Goal: Task Accomplishment & Management: Complete application form

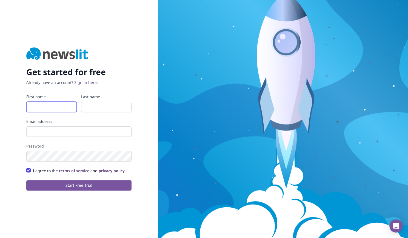
drag, startPoint x: 59, startPoint y: 104, endPoint x: 63, endPoint y: 111, distance: 8.7
click at [59, 104] on input "First name" at bounding box center [51, 107] width 50 height 10
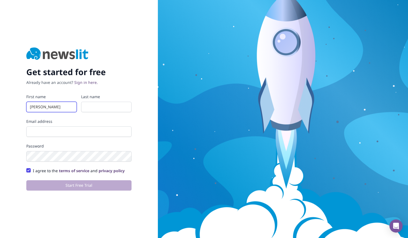
type input "[PERSON_NAME]"
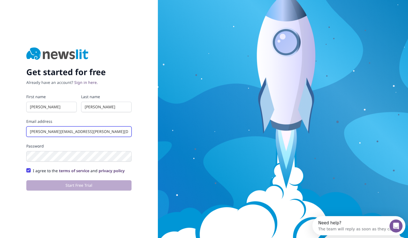
type input "[PERSON_NAME][EMAIL_ADDRESS][PERSON_NAME][DOMAIN_NAME]"
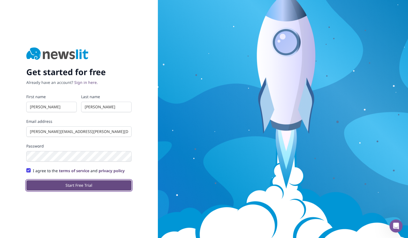
click at [111, 185] on button "Start Free Trial" at bounding box center [78, 185] width 105 height 10
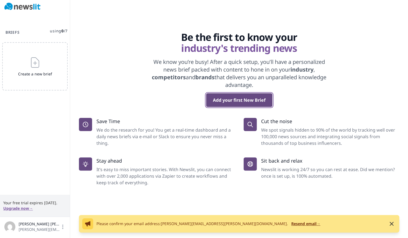
click at [214, 100] on button "Add your first New Brief" at bounding box center [239, 100] width 66 height 14
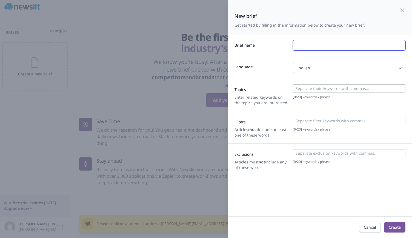
click at [312, 41] on input "text" at bounding box center [349, 45] width 113 height 10
type input "Credit Card Industry"
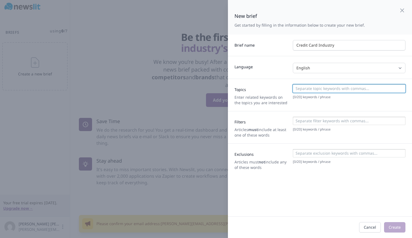
click at [315, 88] on input at bounding box center [348, 88] width 109 height 5
type input "credit cards, subprime credit,"
click at [328, 149] on div at bounding box center [349, 153] width 113 height 8
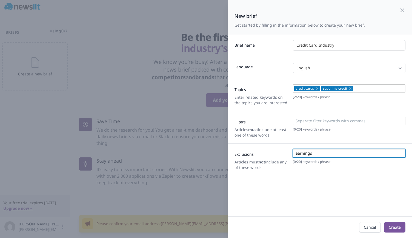
type input "earnings"
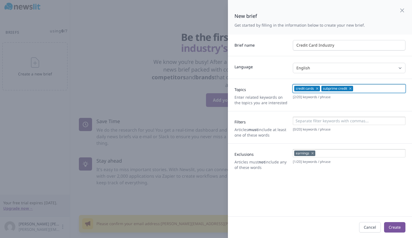
click at [365, 88] on input at bounding box center [378, 88] width 49 height 5
drag, startPoint x: 375, startPoint y: 87, endPoint x: 419, endPoint y: 90, distance: 43.4
click at [407, 90] on html "Briefs using 0 / 7 Create a new brief Your free trial expires in 14 days. Upgra…" at bounding box center [206, 119] width 412 height 238
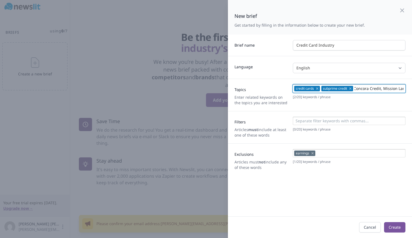
type input "BrightWay, OneMain Financial, CreditOne, Capital One, Concora Credit, Mission L…"
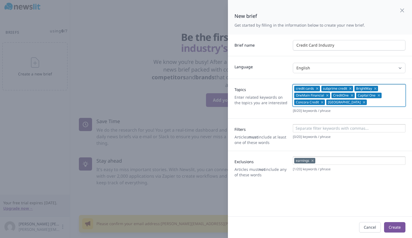
click at [368, 103] on input at bounding box center [385, 101] width 35 height 5
click at [368, 104] on input at bounding box center [385, 101] width 35 height 5
click at [356, 126] on input at bounding box center [348, 127] width 109 height 5
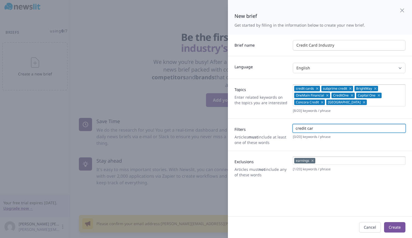
type input "credit card"
click at [389, 225] on button "Create" at bounding box center [394, 227] width 21 height 10
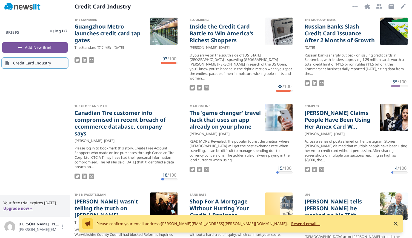
click at [36, 62] on span "Credit Card Industry" at bounding box center [32, 62] width 38 height 5
click at [35, 62] on span "Credit Card Industry" at bounding box center [32, 62] width 38 height 5
click at [48, 61] on span "Credit Card Industry" at bounding box center [32, 62] width 38 height 5
drag, startPoint x: 45, startPoint y: 63, endPoint x: 36, endPoint y: 62, distance: 8.6
click at [37, 61] on span "Credit Card Industry" at bounding box center [32, 62] width 38 height 5
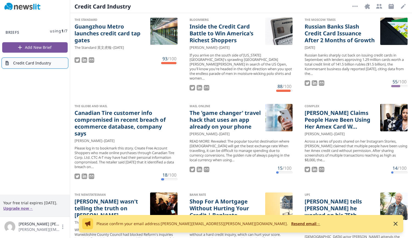
click at [26, 62] on span "Credit Card Industry" at bounding box center [32, 62] width 38 height 5
click at [402, 6] on icon "button" at bounding box center [403, 6] width 7 height 7
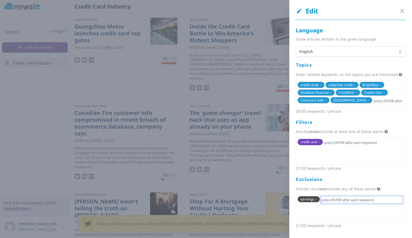
click at [336, 201] on input "text" at bounding box center [362, 200] width 82 height 8
type input "quarter"
click at [342, 152] on div "credit card x" at bounding box center [351, 150] width 110 height 27
type input "B"
type input "subprime"
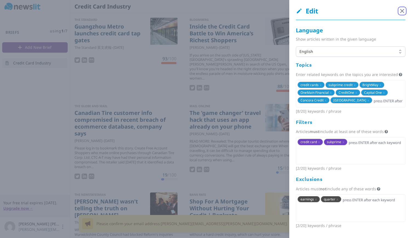
click at [399, 10] on icon "button" at bounding box center [402, 11] width 7 height 7
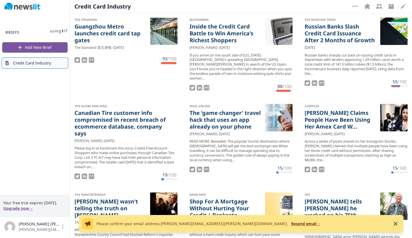
click at [43, 65] on span "Credit Card Industry" at bounding box center [32, 62] width 38 height 5
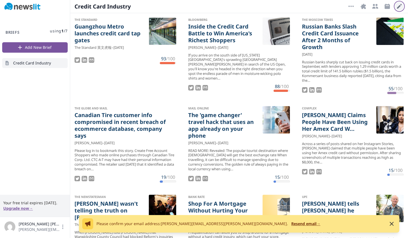
click at [398, 7] on icon "button" at bounding box center [399, 6] width 5 height 5
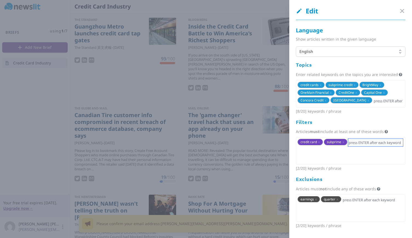
click at [365, 144] on input "text" at bounding box center [375, 143] width 55 height 8
type input "united states"
type input "s"
type input "a"
click at [385, 141] on span "x" at bounding box center [386, 141] width 2 height 5
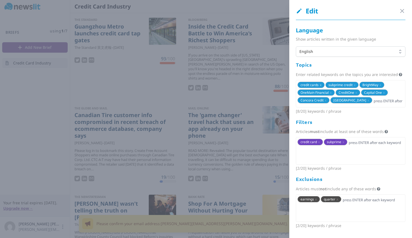
click at [320, 83] on span "x" at bounding box center [321, 84] width 2 height 5
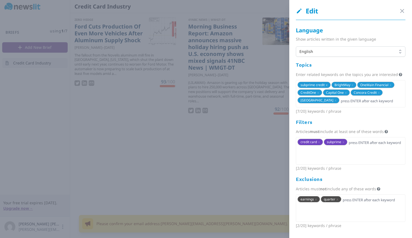
click at [326, 83] on span "x" at bounding box center [327, 84] width 2 height 5
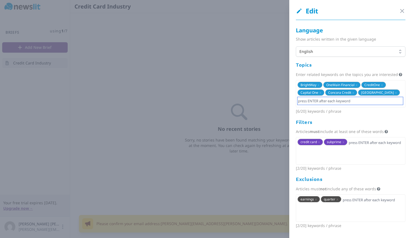
click at [342, 100] on input "text" at bounding box center [349, 101] width 105 height 8
click at [343, 141] on span "x" at bounding box center [343, 141] width 2 height 5
click at [327, 102] on input "text" at bounding box center [349, 101] width 105 height 8
type input "subprime"
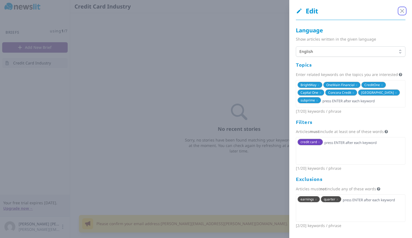
click at [399, 13] on icon "button" at bounding box center [402, 11] width 7 height 7
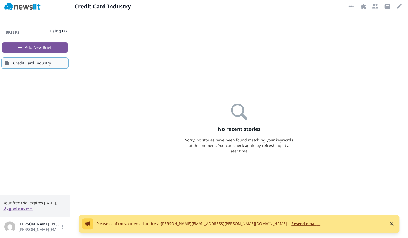
click at [38, 66] on link "Credit Card Industry" at bounding box center [34, 63] width 65 height 10
click at [397, 6] on icon "button" at bounding box center [399, 6] width 7 height 7
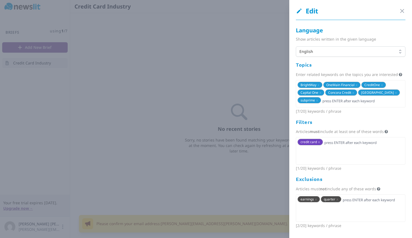
click at [319, 140] on span "x" at bounding box center [319, 141] width 2 height 5
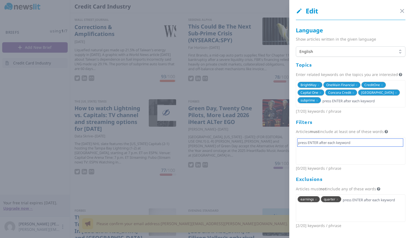
click at [323, 143] on input "text" at bounding box center [349, 143] width 105 height 8
type input "credit cards"
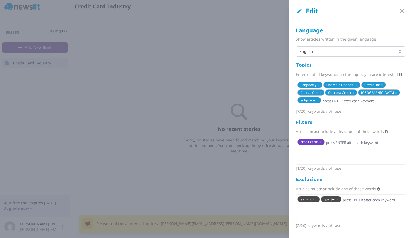
click at [331, 102] on input "text" at bounding box center [362, 101] width 81 height 8
type input "[GEOGRAPHIC_DATA]"
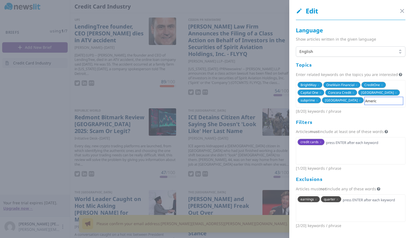
type input "America"
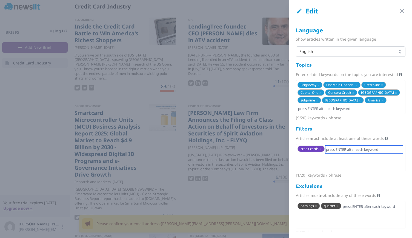
click at [336, 150] on input "text" at bounding box center [363, 149] width 77 height 8
type input "subprime"
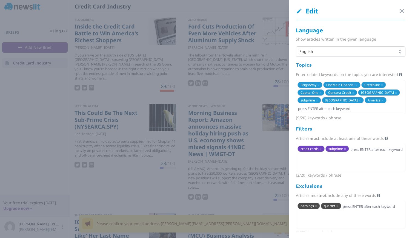
click at [345, 151] on span "x" at bounding box center [345, 148] width 2 height 5
click at [344, 153] on input "text" at bounding box center [363, 149] width 77 height 8
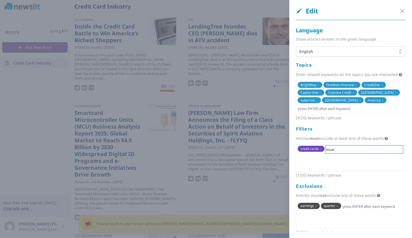
type input "issuer"
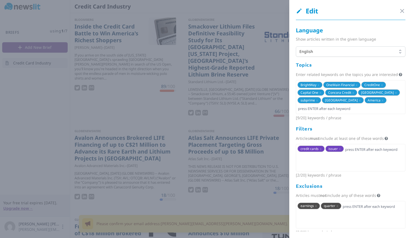
click at [261, 97] on div at bounding box center [206, 119] width 412 height 238
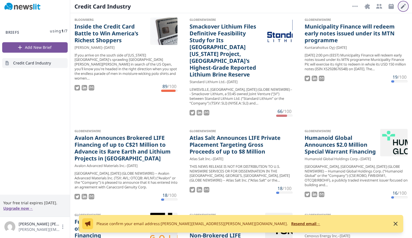
click at [400, 4] on icon "button" at bounding box center [403, 6] width 7 height 7
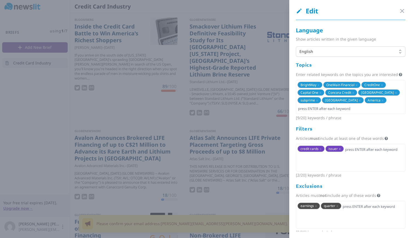
click at [339, 151] on span "x" at bounding box center [340, 148] width 2 height 5
click at [320, 151] on span "x" at bounding box center [321, 148] width 2 height 5
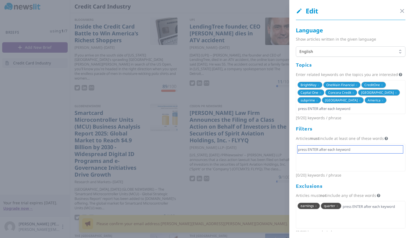
click at [327, 153] on input "text" at bounding box center [349, 149] width 105 height 8
drag, startPoint x: 327, startPoint y: 154, endPoint x: 327, endPoint y: 157, distance: 3.1
click at [327, 153] on input "text" at bounding box center [349, 149] width 105 height 8
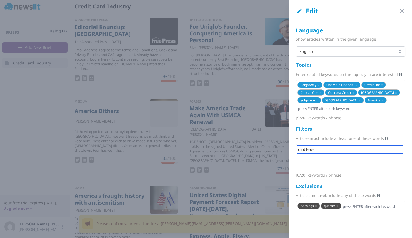
type input "card issuer"
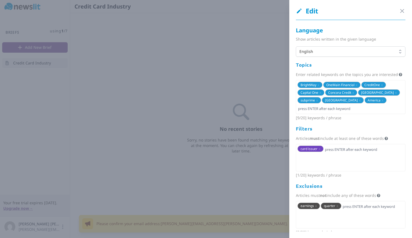
click at [320, 152] on span "card issuer x" at bounding box center [310, 148] width 26 height 6
click at [319, 151] on span "x" at bounding box center [319, 148] width 2 height 5
click at [320, 153] on input "text" at bounding box center [349, 149] width 105 height 8
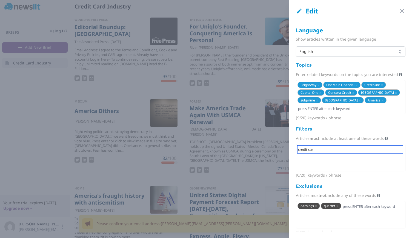
type input "credit card"
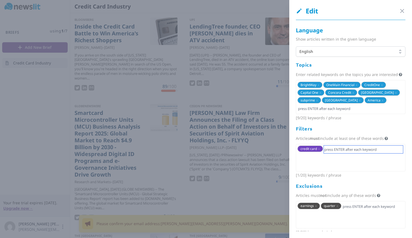
click at [328, 153] on input "text" at bounding box center [363, 149] width 79 height 8
click at [346, 112] on input "text" at bounding box center [349, 109] width 105 height 8
type input "card issuer"
click at [399, 11] on icon "button" at bounding box center [402, 11] width 7 height 7
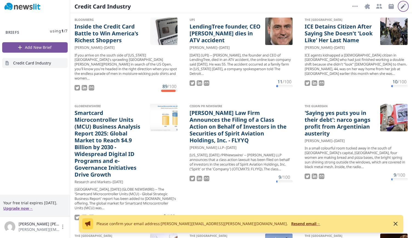
click at [404, 10] on button "Edit" at bounding box center [403, 6] width 9 height 9
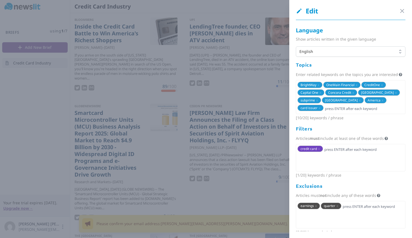
click at [342, 150] on div "credit card x" at bounding box center [351, 157] width 110 height 27
type input "business"
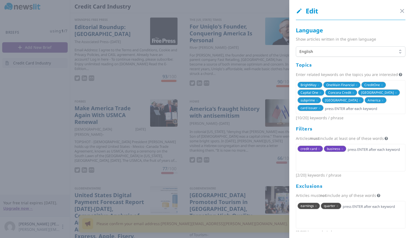
click at [266, 113] on div at bounding box center [206, 119] width 412 height 238
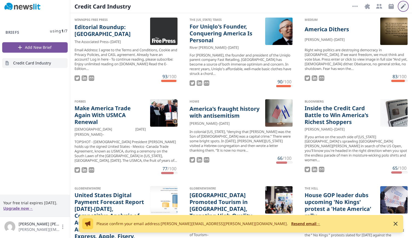
click at [404, 5] on icon "button" at bounding box center [403, 6] width 7 height 7
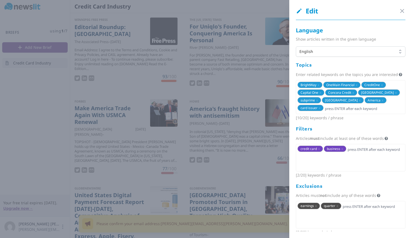
click at [340, 152] on span "business x" at bounding box center [335, 148] width 22 height 6
click at [342, 151] on span "x" at bounding box center [342, 148] width 2 height 5
click at [341, 153] on input "text" at bounding box center [363, 149] width 79 height 8
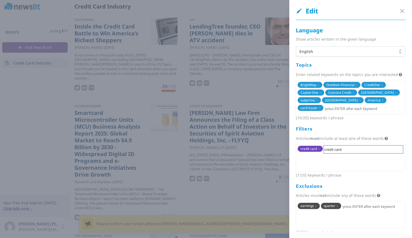
type input "credit cards"
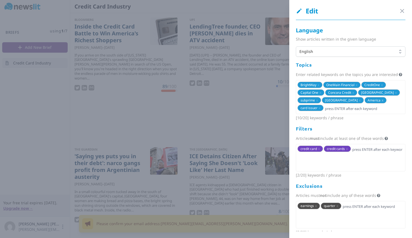
click at [371, 103] on span "America x" at bounding box center [375, 100] width 22 height 6
click at [359, 102] on span "x" at bounding box center [360, 100] width 2 height 5
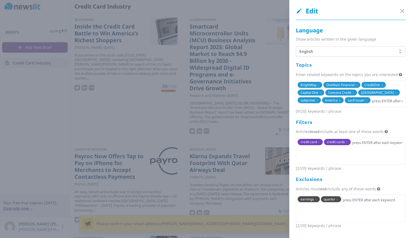
click at [340, 102] on span "x" at bounding box center [340, 100] width 2 height 5
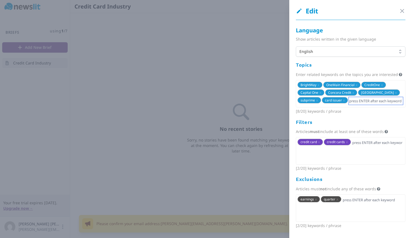
click at [355, 105] on input "text" at bounding box center [376, 101] width 54 height 8
click at [347, 144] on span "x" at bounding box center [347, 141] width 2 height 5
click at [272, 113] on div at bounding box center [206, 119] width 412 height 238
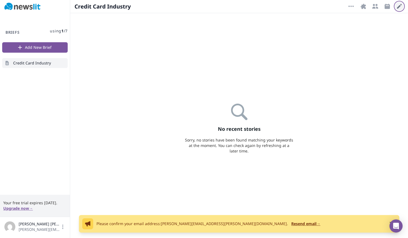
click at [396, 7] on icon "button" at bounding box center [399, 6] width 7 height 7
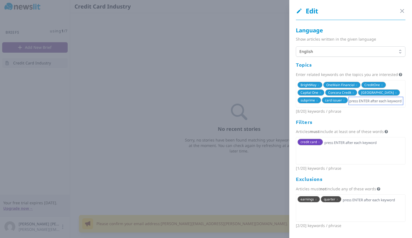
click at [354, 102] on input "text" at bounding box center [376, 101] width 54 height 8
click at [320, 141] on span "credit card x" at bounding box center [309, 142] width 25 height 6
click at [317, 141] on span "credit card x" at bounding box center [309, 142] width 25 height 6
click at [319, 141] on span "x" at bounding box center [319, 141] width 2 height 5
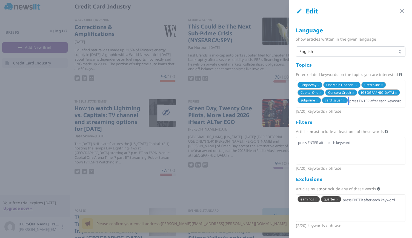
click at [355, 101] on input "text" at bounding box center [376, 101] width 54 height 8
type input "credit cards"
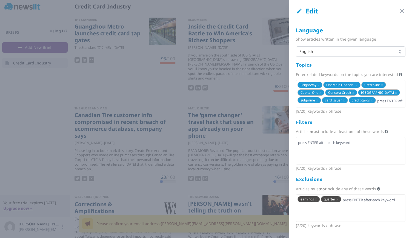
click at [346, 203] on input "text" at bounding box center [372, 200] width 61 height 8
drag, startPoint x: 337, startPoint y: 209, endPoint x: 333, endPoint y: 212, distance: 5.3
click at [337, 201] on span "x" at bounding box center [337, 199] width 2 height 5
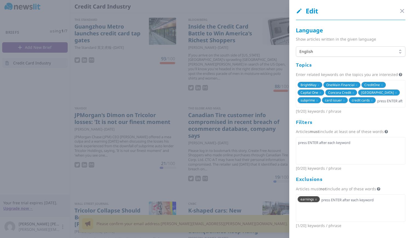
click at [315, 201] on span "x" at bounding box center [316, 199] width 2 height 5
click at [318, 203] on input "text" at bounding box center [349, 200] width 105 height 8
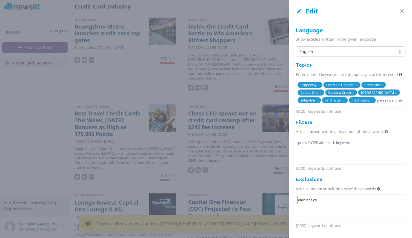
type input "earnings call"
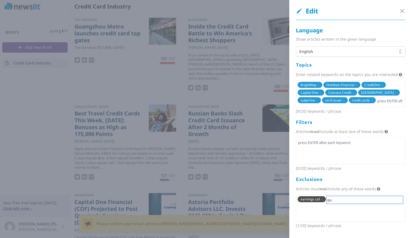
type input "q"
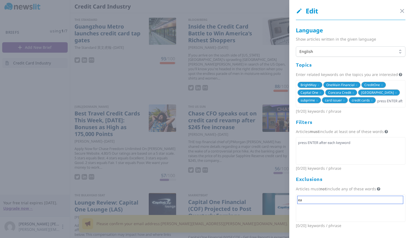
type input "e"
type input "earnings call"
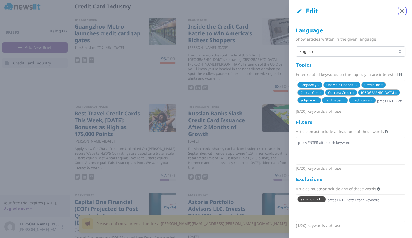
click at [399, 14] on icon "button" at bounding box center [402, 11] width 7 height 7
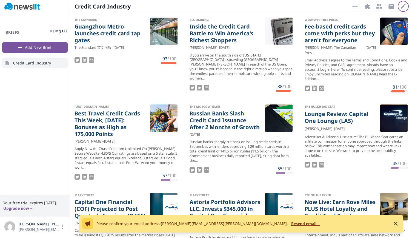
scroll to position [82, 0]
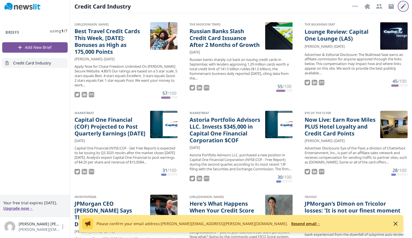
click at [402, 4] on icon "button" at bounding box center [403, 6] width 7 height 7
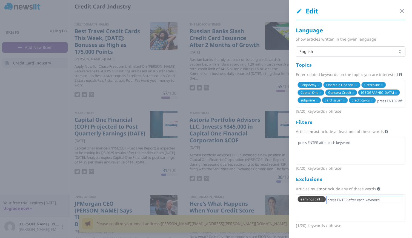
click at [333, 203] on input "text" at bounding box center [365, 200] width 76 height 8
type input "quarterly earnings"
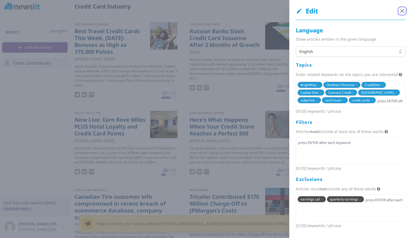
click at [399, 11] on icon "button" at bounding box center [402, 11] width 7 height 7
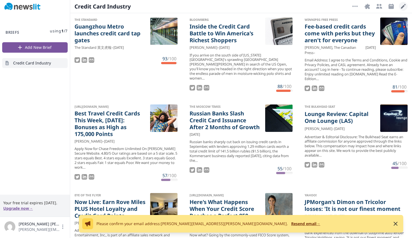
click at [399, 6] on div "More Options Integrations Recipients Schedule Edit Open options" at bounding box center [378, 6] width 57 height 9
click at [402, 6] on icon "button" at bounding box center [403, 6] width 7 height 7
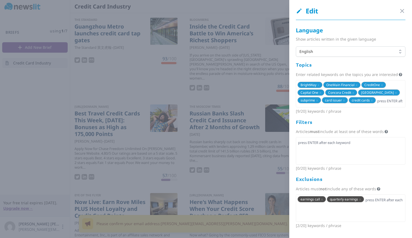
scroll to position [8, 0]
click at [335, 146] on input "text" at bounding box center [349, 143] width 105 height 8
type input "credit cards"
click at [400, 11] on icon "button" at bounding box center [401, 10] width 3 height 3
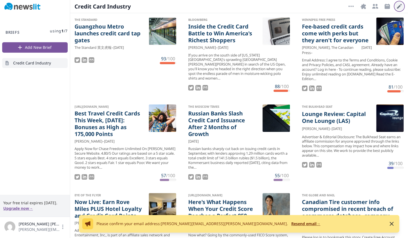
click at [398, 7] on icon "button" at bounding box center [399, 6] width 5 height 5
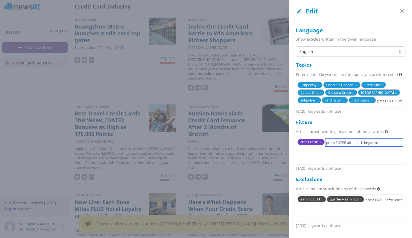
click at [329, 146] on input "text" at bounding box center [363, 143] width 77 height 8
type input "industry"
click at [343, 144] on span "x" at bounding box center [343, 141] width 2 height 5
click at [395, 95] on span "x" at bounding box center [396, 92] width 2 height 5
click at [319, 95] on span "x" at bounding box center [320, 92] width 2 height 5
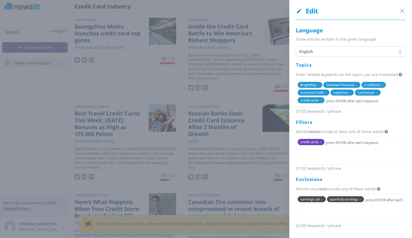
click at [382, 87] on span "x" at bounding box center [382, 84] width 2 height 5
click at [371, 95] on span "x" at bounding box center [372, 92] width 2 height 5
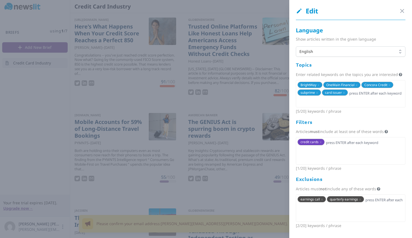
click at [252, 99] on div at bounding box center [206, 119] width 412 height 238
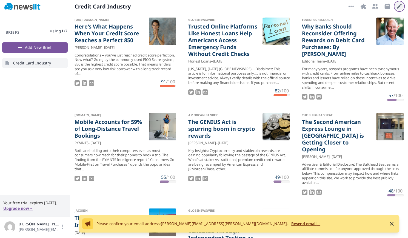
click at [400, 8] on icon "button" at bounding box center [399, 6] width 7 height 7
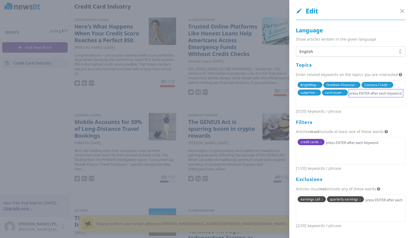
click at [361, 95] on input "text" at bounding box center [376, 93] width 54 height 8
type input "prime credit"
click at [377, 97] on input "text" at bounding box center [390, 93] width 26 height 8
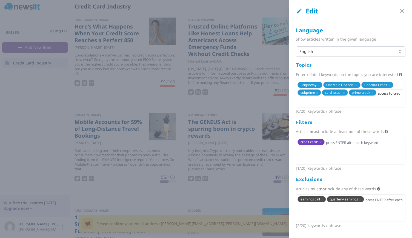
type input "access to credit"
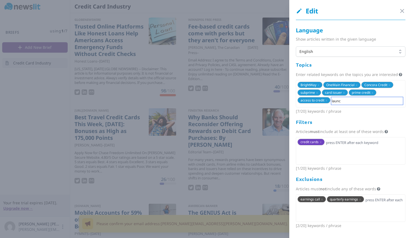
type input "launch"
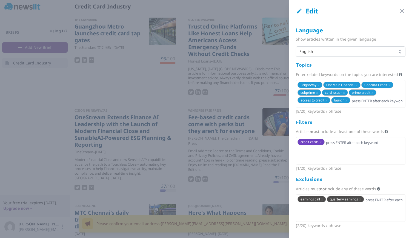
click at [171, 105] on div at bounding box center [206, 119] width 412 height 238
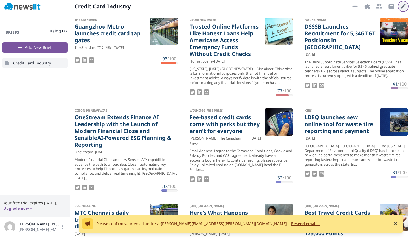
click at [401, 6] on icon "button" at bounding box center [403, 6] width 7 height 7
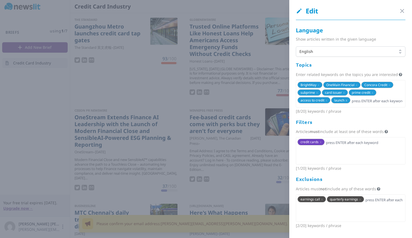
click at [346, 99] on span "x" at bounding box center [346, 100] width 2 height 5
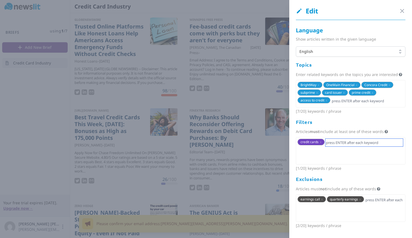
click at [338, 142] on input "text" at bounding box center [363, 143] width 77 height 8
type input "issuer"
click at [261, 171] on div at bounding box center [206, 119] width 412 height 238
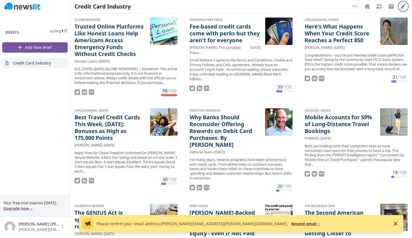
click at [401, 5] on icon "button" at bounding box center [403, 6] width 7 height 7
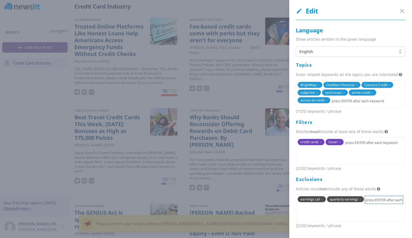
click at [371, 196] on input "text" at bounding box center [384, 200] width 38 height 8
type input "globe newswire"
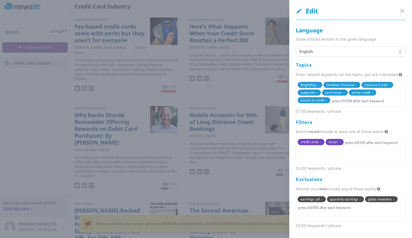
click at [205, 174] on div at bounding box center [206, 119] width 412 height 238
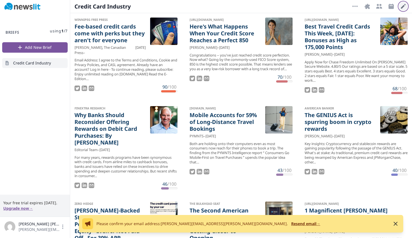
click at [404, 5] on icon "button" at bounding box center [403, 6] width 7 height 7
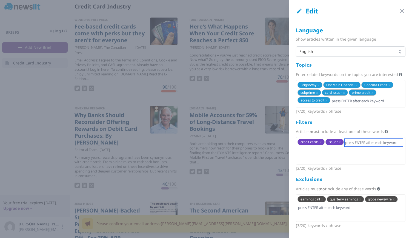
click at [364, 144] on input "text" at bounding box center [373, 143] width 58 height 8
type input "america"
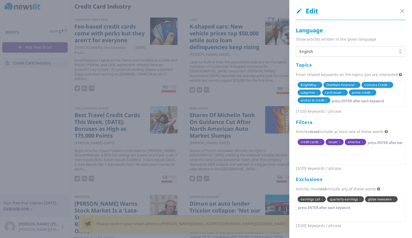
click at [50, 111] on div at bounding box center [206, 119] width 412 height 238
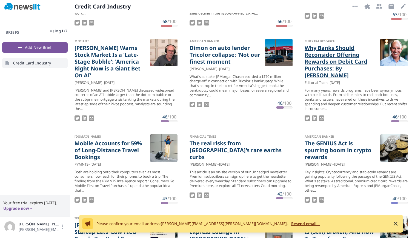
scroll to position [164, 0]
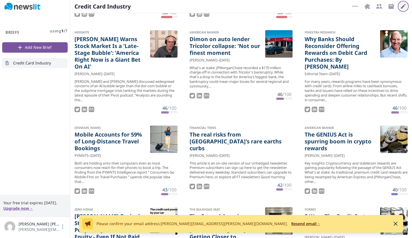
click at [402, 8] on icon "button" at bounding box center [403, 6] width 5 height 5
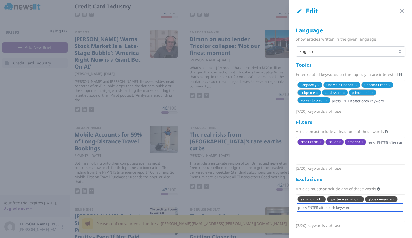
click at [383, 209] on input "text" at bounding box center [349, 207] width 105 height 8
type input "auto"
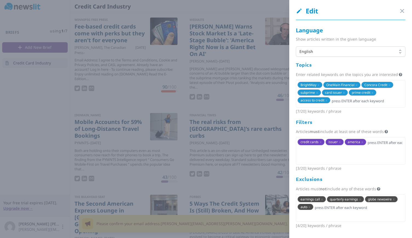
click at [41, 138] on div at bounding box center [206, 119] width 412 height 238
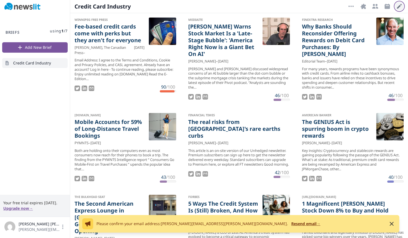
click at [401, 4] on icon "button" at bounding box center [399, 6] width 5 height 5
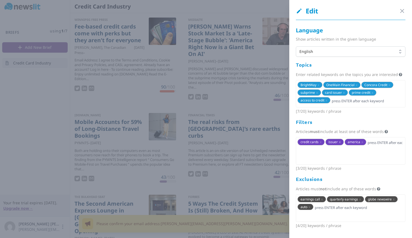
click at [340, 142] on span "x" at bounding box center [340, 141] width 2 height 5
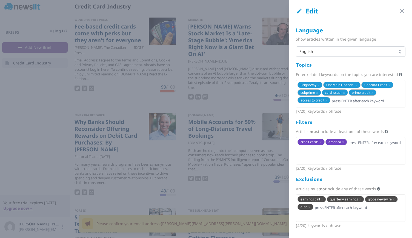
click at [11, 133] on div at bounding box center [206, 119] width 412 height 238
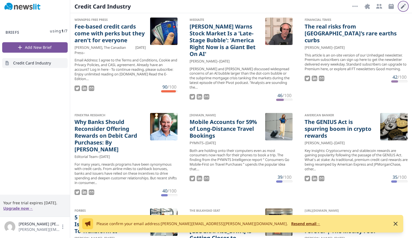
click at [405, 8] on icon "button" at bounding box center [403, 6] width 7 height 7
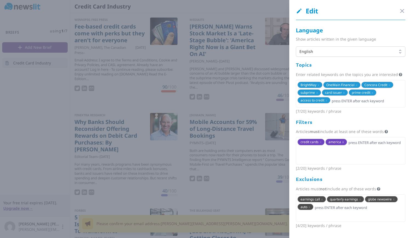
click at [342, 142] on span "x" at bounding box center [343, 141] width 2 height 5
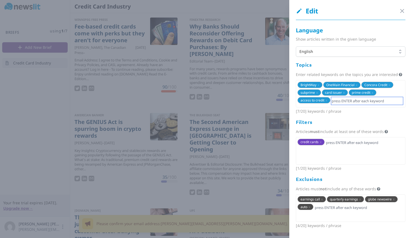
click at [336, 103] on input "text" at bounding box center [367, 101] width 72 height 8
type input "america"
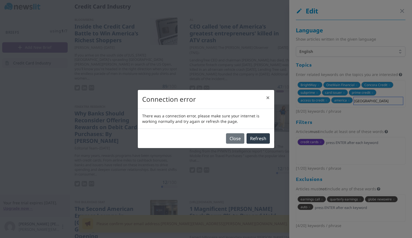
type input "united states"
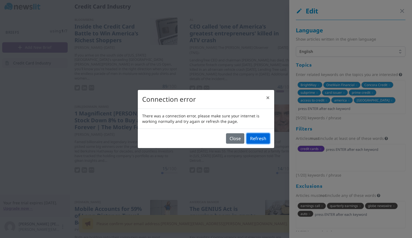
click at [251, 138] on button "Refresh" at bounding box center [257, 138] width 23 height 10
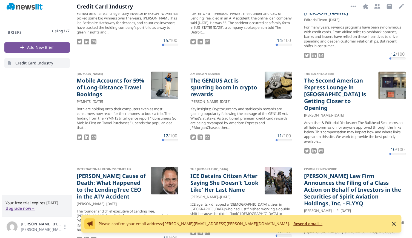
scroll to position [137, 0]
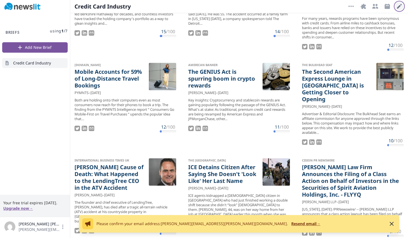
click at [399, 8] on icon "button" at bounding box center [399, 6] width 7 height 7
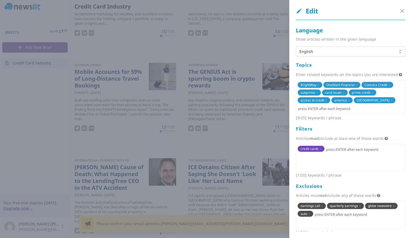
click at [321, 152] on span "credit cards x" at bounding box center [310, 148] width 27 height 6
click at [320, 151] on span "x" at bounding box center [321, 148] width 2 height 5
click at [322, 159] on div at bounding box center [351, 157] width 110 height 27
click at [324, 153] on input "text" at bounding box center [349, 149] width 105 height 8
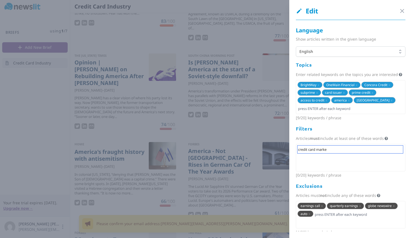
type input "credit card market"
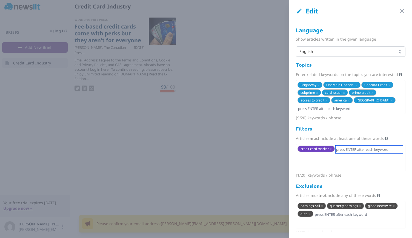
click at [356, 153] on input "text" at bounding box center [368, 149] width 67 height 8
type input "credit cards"
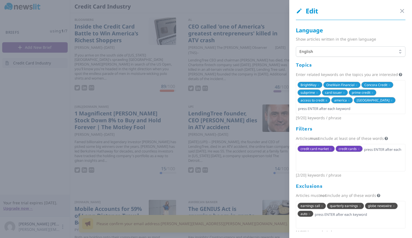
click at [326, 102] on span "x" at bounding box center [326, 100] width 2 height 5
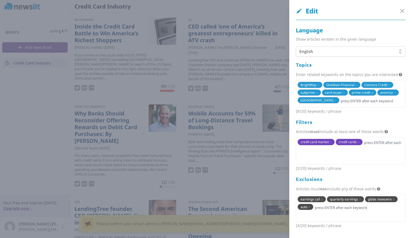
click at [372, 95] on span "x" at bounding box center [372, 92] width 2 height 5
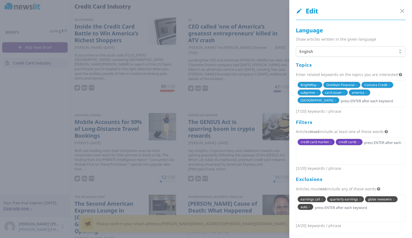
drag, startPoint x: 317, startPoint y: 97, endPoint x: 327, endPoint y: 99, distance: 9.7
click at [318, 95] on span "x" at bounding box center [317, 92] width 2 height 5
click at [348, 105] on input "text" at bounding box center [349, 101] width 105 height 8
type input "subprime credit"
type input "prime credit"
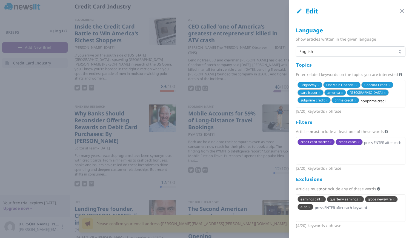
type input "nonprime credit"
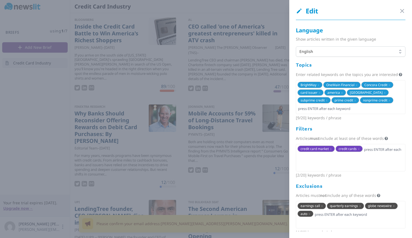
click at [56, 146] on div at bounding box center [206, 119] width 412 height 238
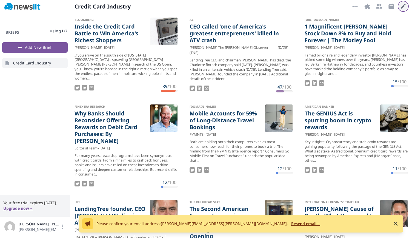
click at [403, 5] on icon "button" at bounding box center [403, 6] width 7 height 7
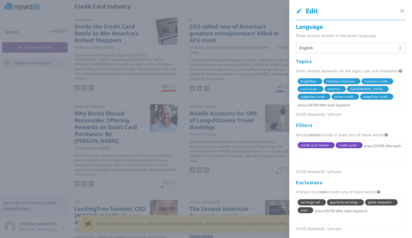
scroll to position [8, 0]
click at [355, 211] on input "text" at bounding box center [358, 211] width 89 height 8
type input "buy stock"
click at [50, 125] on div at bounding box center [206, 119] width 412 height 238
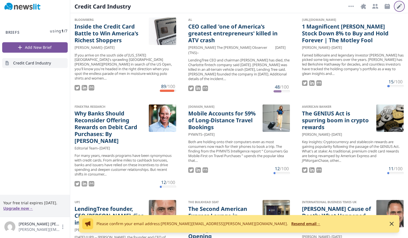
click at [399, 5] on icon "button" at bounding box center [399, 6] width 7 height 7
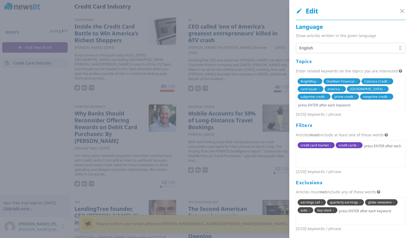
scroll to position [8, 0]
click at [334, 210] on span "x" at bounding box center [333, 210] width 2 height 5
click at [364, 213] on input "text" at bounding box center [358, 211] width 89 height 8
type input "stock buy"
click at [46, 113] on div at bounding box center [206, 119] width 412 height 238
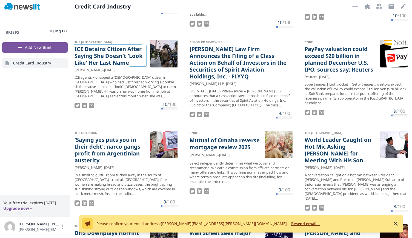
scroll to position [246, 0]
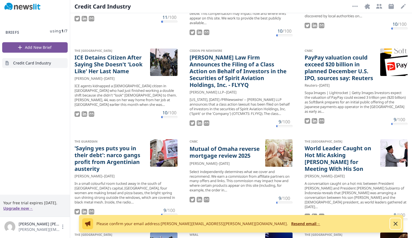
click at [395, 220] on icon "button" at bounding box center [395, 223] width 7 height 7
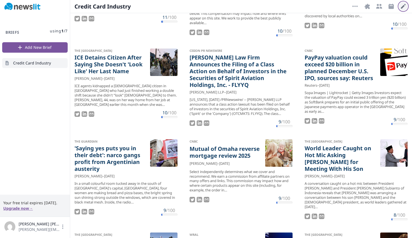
click at [401, 5] on icon "button" at bounding box center [403, 6] width 7 height 7
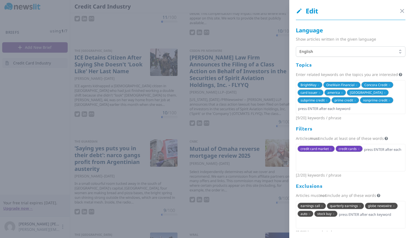
click at [380, 218] on div "earnings call x quarterly earnings x globe newswire x auto x stock buy x" at bounding box center [351, 214] width 110 height 27
type input "[PERSON_NAME]"
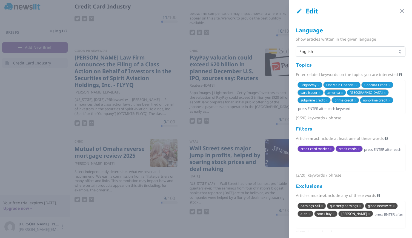
click at [76, 114] on div at bounding box center [206, 119] width 412 height 238
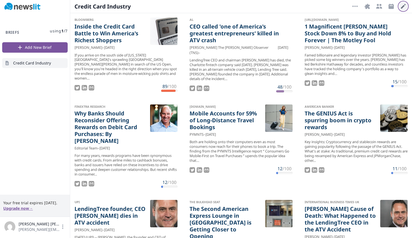
click at [405, 5] on icon "button" at bounding box center [403, 6] width 7 height 7
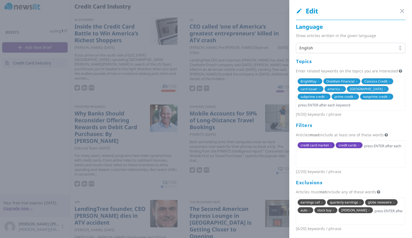
scroll to position [8, 0]
click at [334, 208] on span "x" at bounding box center [333, 210] width 2 height 5
click at [384, 211] on input "text" at bounding box center [376, 211] width 53 height 8
type input "motley fool"
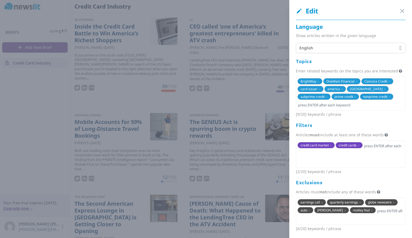
click at [16, 136] on div at bounding box center [206, 119] width 412 height 238
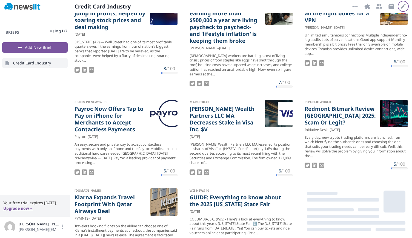
scroll to position [383, 0]
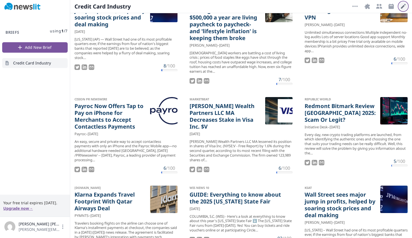
click at [403, 8] on icon "button" at bounding box center [403, 6] width 7 height 7
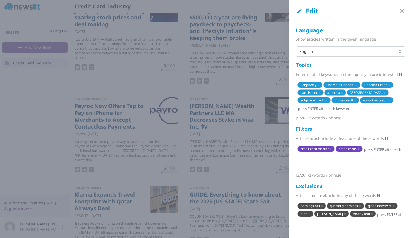
click at [358, 151] on span "x" at bounding box center [359, 148] width 2 height 5
click at [353, 153] on input "text" at bounding box center [368, 149] width 67 height 8
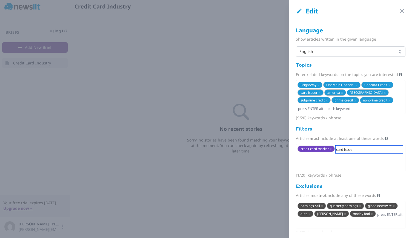
type input "card issuer"
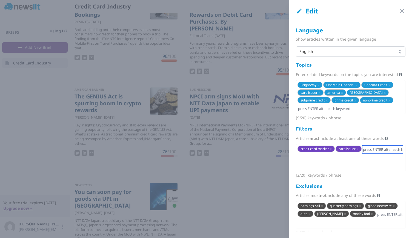
click at [386, 153] on input "text" at bounding box center [382, 149] width 41 height 8
click at [357, 151] on span "x" at bounding box center [358, 148] width 2 height 5
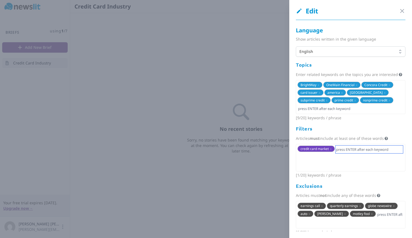
click at [356, 153] on input "text" at bounding box center [368, 149] width 67 height 8
type input "credit card issuer"
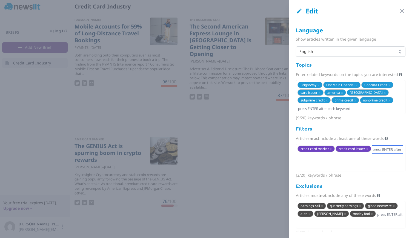
scroll to position [0, 0]
type input "credit card launch"
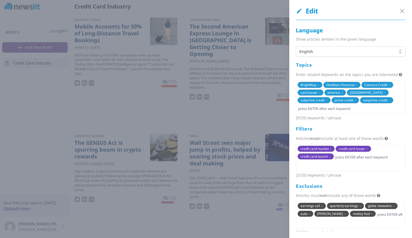
drag, startPoint x: 205, startPoint y: 102, endPoint x: 211, endPoint y: 114, distance: 13.2
click at [205, 102] on div at bounding box center [206, 119] width 412 height 238
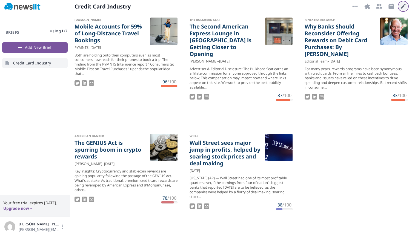
click at [400, 8] on icon "button" at bounding box center [403, 6] width 7 height 7
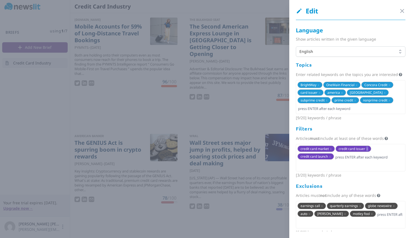
click at [367, 151] on span "x" at bounding box center [367, 148] width 2 height 5
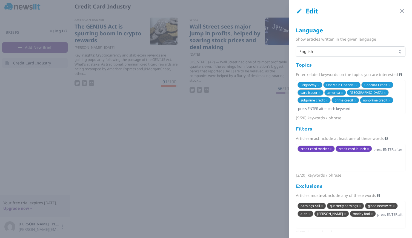
click at [367, 151] on span "x" at bounding box center [368, 148] width 2 height 5
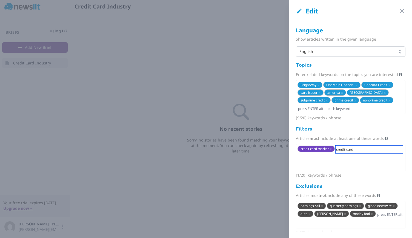
type input "credit cards"
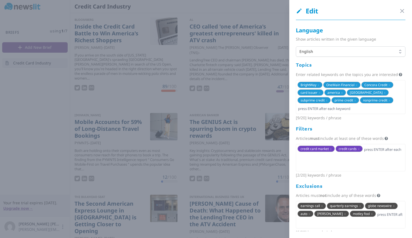
drag, startPoint x: 390, startPoint y: 89, endPoint x: 386, endPoint y: 90, distance: 3.9
click at [390, 88] on span "Concora Credit x" at bounding box center [377, 85] width 32 height 6
click at [390, 87] on span "x" at bounding box center [389, 84] width 2 height 5
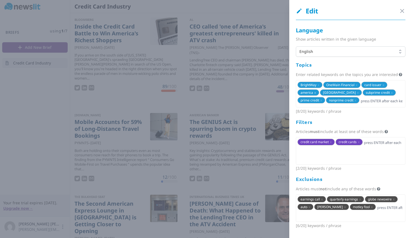
click at [315, 95] on span "x" at bounding box center [315, 92] width 2 height 5
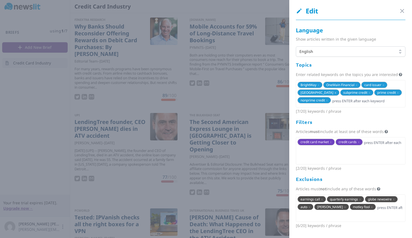
click at [334, 95] on span "x" at bounding box center [335, 92] width 2 height 5
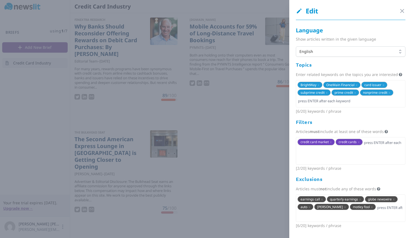
click at [273, 126] on div at bounding box center [206, 119] width 412 height 238
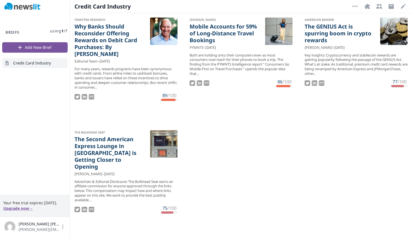
click at [400, 11] on span "Edit" at bounding box center [403, 6] width 9 height 9
click at [401, 8] on icon "button" at bounding box center [403, 6] width 5 height 5
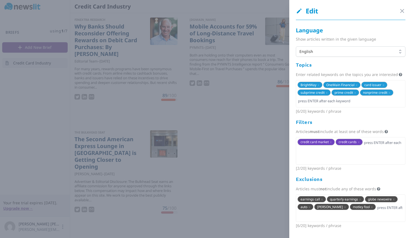
click at [360, 142] on span "credit cards x" at bounding box center [348, 142] width 27 height 6
click at [358, 140] on span "x" at bounding box center [359, 141] width 2 height 5
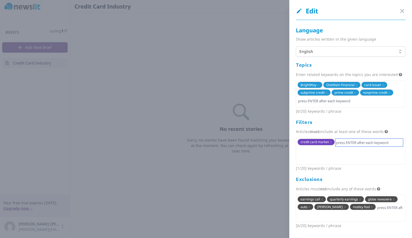
click at [360, 142] on input "text" at bounding box center [368, 143] width 67 height 8
type input "credit card"
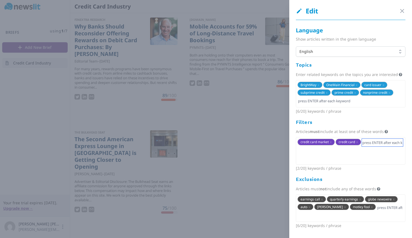
click at [367, 143] on input "text" at bounding box center [382, 143] width 41 height 8
click at [352, 103] on input "text" at bounding box center [349, 101] width 105 height 8
click at [330, 142] on span "x" at bounding box center [331, 141] width 2 height 5
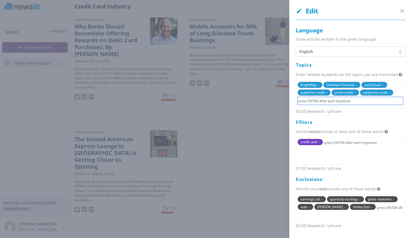
click at [334, 103] on input "text" at bounding box center [349, 101] width 105 height 8
type input "c"
click at [251, 102] on div at bounding box center [206, 119] width 412 height 238
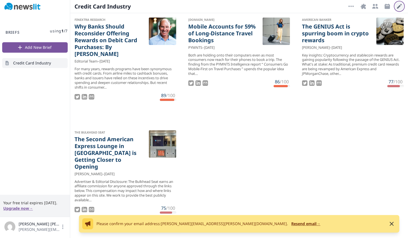
click at [398, 5] on icon "button" at bounding box center [399, 6] width 7 height 7
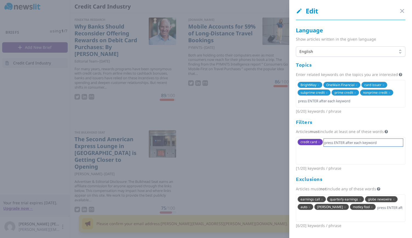
click at [328, 142] on input "text" at bounding box center [363, 143] width 79 height 8
type input "credit cards"
click at [382, 84] on span "x" at bounding box center [383, 84] width 2 height 5
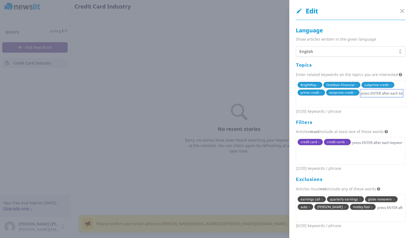
click at [372, 96] on input "text" at bounding box center [381, 93] width 43 height 8
type input "access to credit"
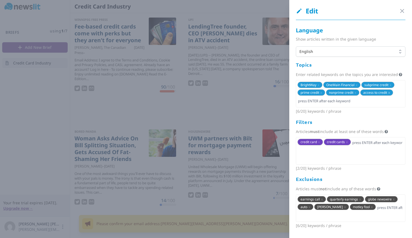
click at [389, 92] on span "x" at bounding box center [389, 92] width 2 height 5
click at [385, 99] on div "BrightWay x OneMain Financial x subprime credit x prime credit x nonprime credi…" at bounding box center [351, 93] width 110 height 27
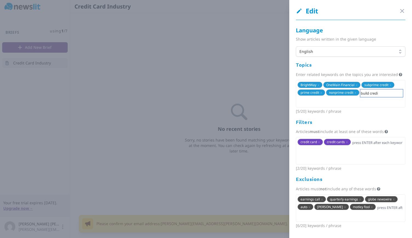
type input "build credit"
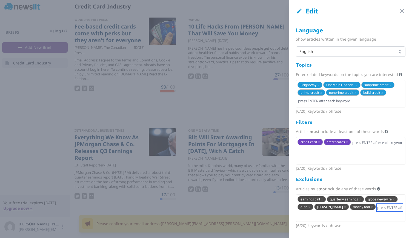
click at [377, 208] on input "text" at bounding box center [390, 207] width 26 height 8
type input "earnings report"
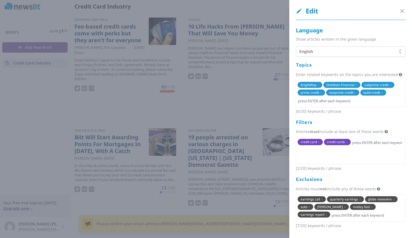
click at [310, 206] on span "x" at bounding box center [309, 206] width 2 height 5
click at [327, 207] on span "x" at bounding box center [328, 206] width 2 height 5
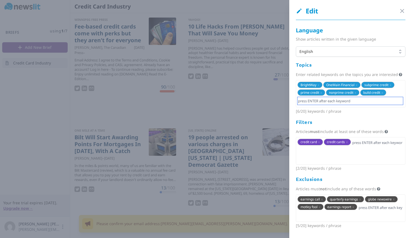
click at [372, 98] on input "text" at bounding box center [349, 101] width 105 height 8
type input "credit build"
click at [319, 100] on span "x" at bounding box center [319, 100] width 2 height 5
drag, startPoint x: 318, startPoint y: 100, endPoint x: 314, endPoint y: 105, distance: 6.0
click at [318, 100] on input "text" at bounding box center [349, 101] width 105 height 8
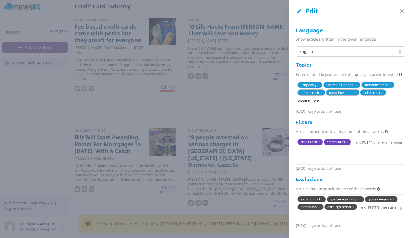
type input "credit building"
click at [184, 114] on div at bounding box center [206, 119] width 412 height 238
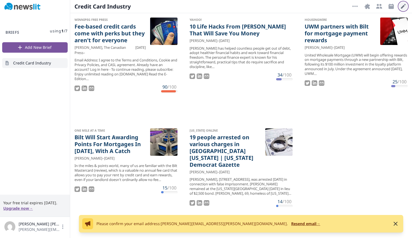
click at [403, 6] on icon "button" at bounding box center [403, 6] width 5 height 5
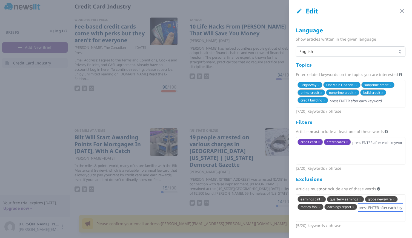
click at [361, 207] on input "text" at bounding box center [380, 207] width 45 height 8
type input "arrested"
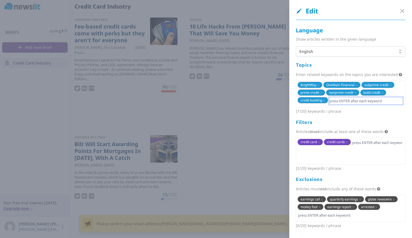
click at [351, 103] on input "text" at bounding box center [366, 101] width 74 height 8
type input "capital one"
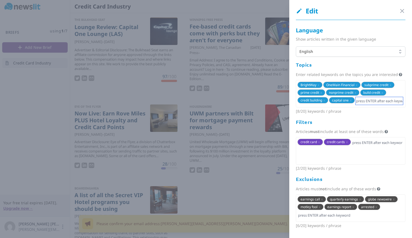
click at [362, 98] on input "text" at bounding box center [378, 101] width 47 height 8
type input "creditone"
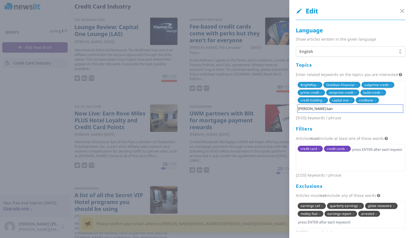
type input "merrick bank"
type input "concora credit"
type input "mission lane"
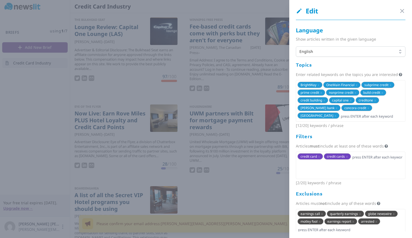
click at [42, 112] on div at bounding box center [206, 119] width 412 height 238
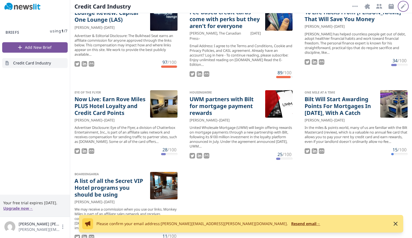
scroll to position [22, 0]
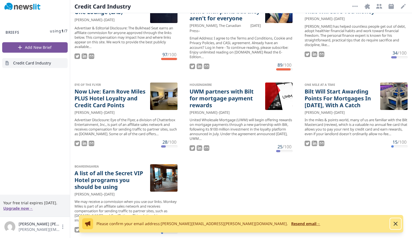
click at [394, 222] on icon "button" at bounding box center [395, 223] width 7 height 7
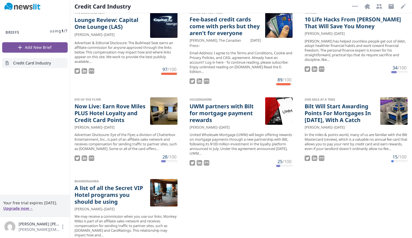
scroll to position [0, 0]
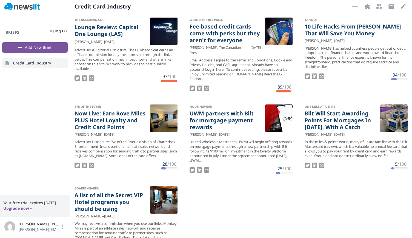
click at [399, 10] on div "More Options Integrations Recipients Schedule Edit Open options" at bounding box center [378, 6] width 57 height 9
click at [400, 6] on icon "button" at bounding box center [403, 6] width 7 height 7
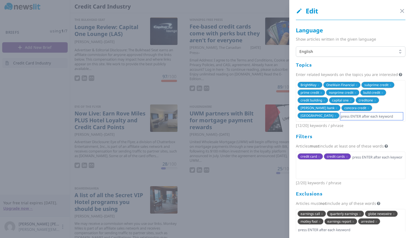
click at [363, 120] on input "text" at bounding box center [371, 116] width 63 height 8
type input "open"
type input "launch"
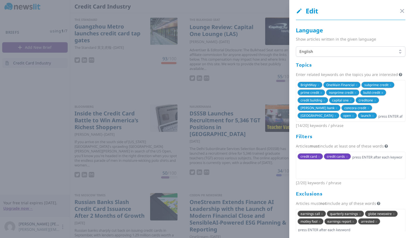
click at [381, 95] on span "x" at bounding box center [382, 92] width 2 height 5
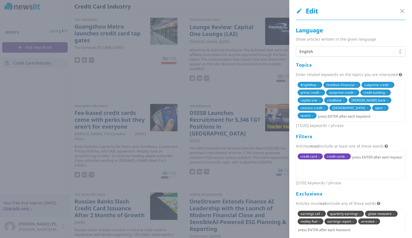
click at [386, 95] on span "x" at bounding box center [387, 92] width 2 height 5
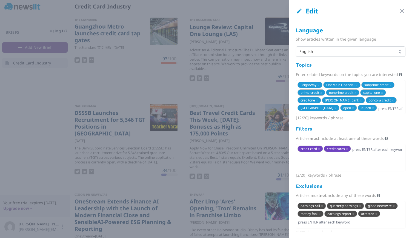
click at [73, 125] on div at bounding box center [206, 119] width 412 height 238
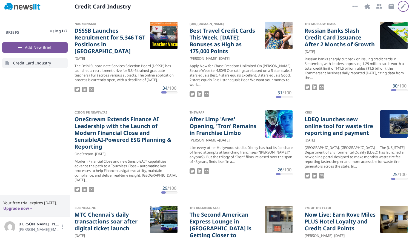
scroll to position [110, 0]
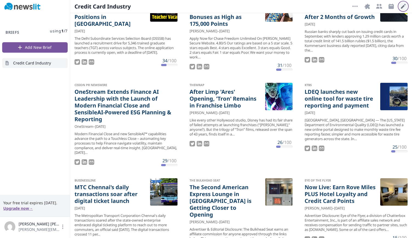
click at [401, 6] on icon "button" at bounding box center [403, 6] width 7 height 7
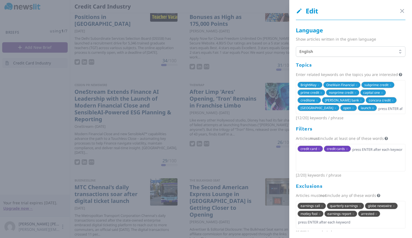
drag, startPoint x: 313, startPoint y: 119, endPoint x: 355, endPoint y: 116, distance: 41.7
click at [372, 110] on span "x" at bounding box center [373, 107] width 2 height 5
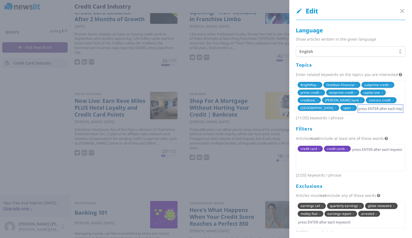
scroll to position [28, 0]
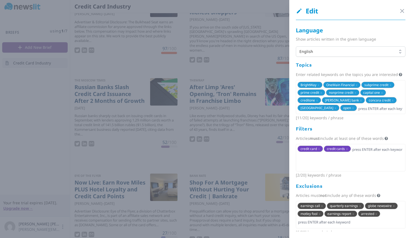
click at [354, 110] on span "x" at bounding box center [353, 107] width 2 height 5
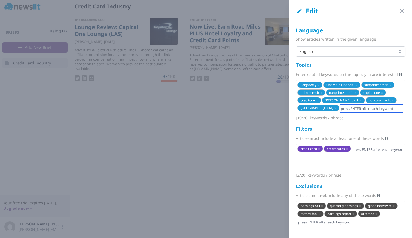
scroll to position [0, 0]
click at [371, 112] on input "text" at bounding box center [371, 109] width 63 height 8
type input "credit card launch"
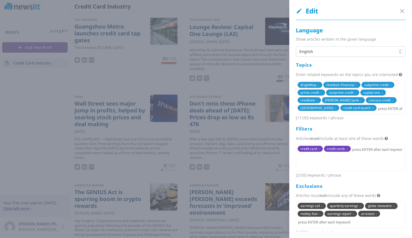
drag, startPoint x: 390, startPoint y: 110, endPoint x: 358, endPoint y: 122, distance: 33.7
click at [373, 110] on span "x" at bounding box center [373, 107] width 2 height 5
click at [356, 120] on div "[ 10 / 20 ] keywords / phrase" at bounding box center [351, 117] width 110 height 7
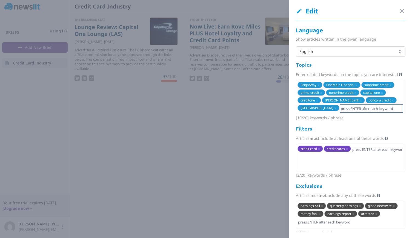
click at [364, 112] on input "text" at bounding box center [371, 109] width 63 height 8
type input "launch new card"
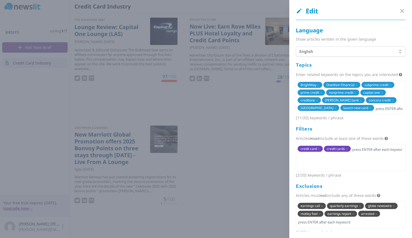
click at [374, 111] on span "launch new card x" at bounding box center [357, 108] width 34 height 6
click at [371, 110] on span "x" at bounding box center [370, 107] width 2 height 5
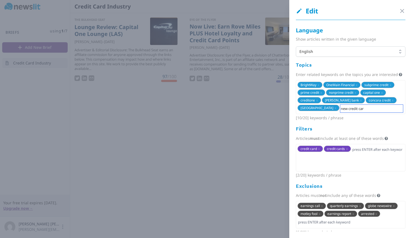
type input "new credit card"
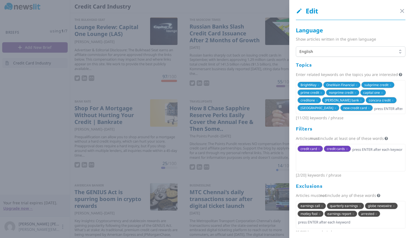
click at [51, 87] on div at bounding box center [206, 119] width 412 height 238
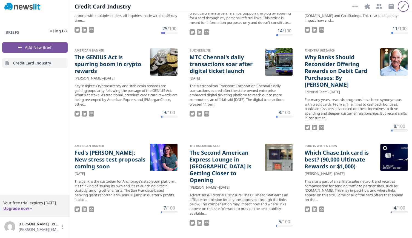
scroll to position [137, 0]
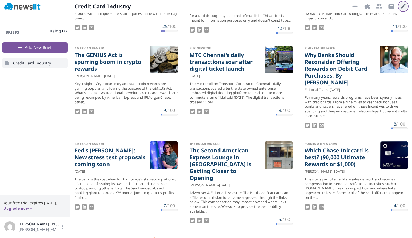
click at [402, 5] on icon "button" at bounding box center [403, 6] width 7 height 7
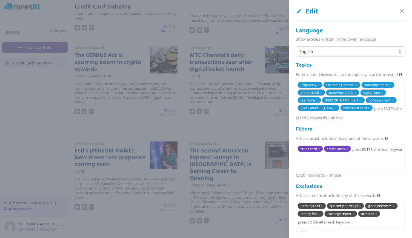
click at [370, 110] on span "x" at bounding box center [369, 107] width 2 height 5
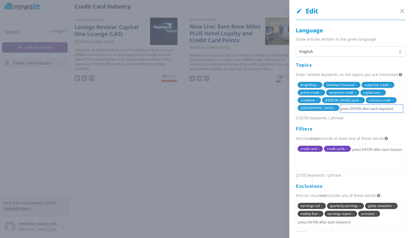
click at [362, 111] on input "text" at bounding box center [371, 109] width 63 height 8
type input "s"
click at [322, 95] on span "x" at bounding box center [321, 92] width 2 height 5
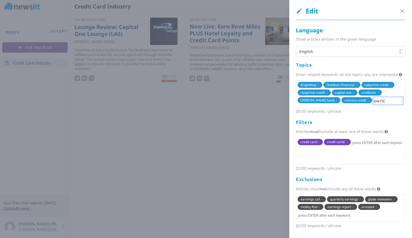
type input "low FICO"
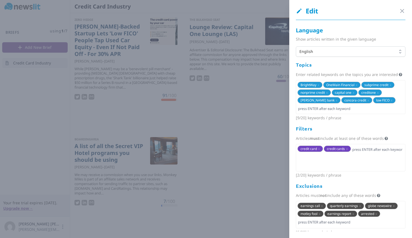
click at [237, 108] on div at bounding box center [206, 119] width 412 height 238
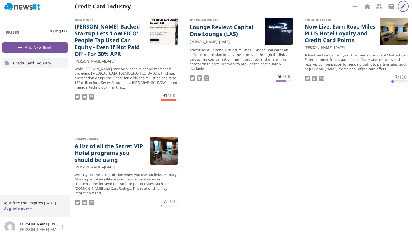
click at [403, 6] on icon "button" at bounding box center [403, 6] width 7 height 7
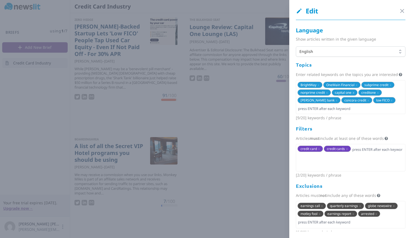
click at [354, 95] on span "x" at bounding box center [353, 92] width 2 height 5
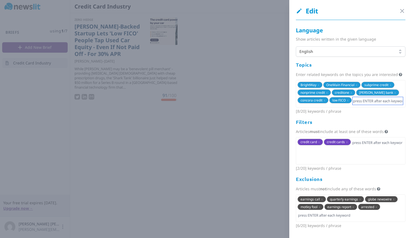
click at [372, 105] on input "text" at bounding box center [377, 101] width 50 height 8
type input "low credit score"
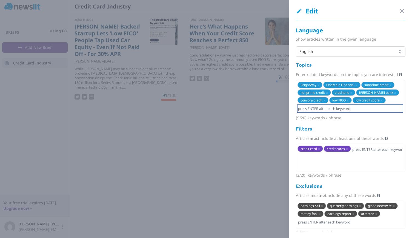
click at [373, 111] on input "text" at bounding box center [349, 109] width 105 height 8
type input "bankruptcy"
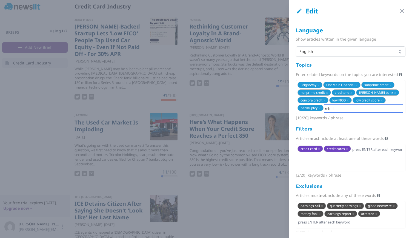
type input "rebuild"
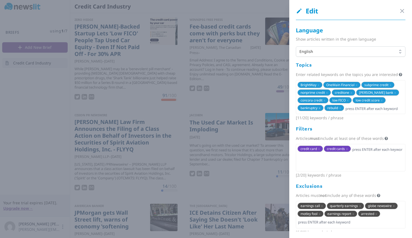
click at [320, 110] on span "x" at bounding box center [319, 107] width 2 height 5
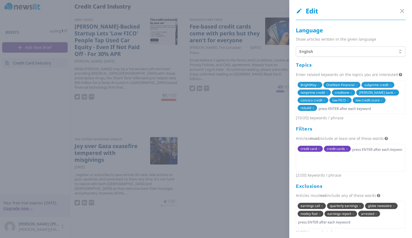
click at [314, 110] on span "x" at bounding box center [313, 107] width 2 height 5
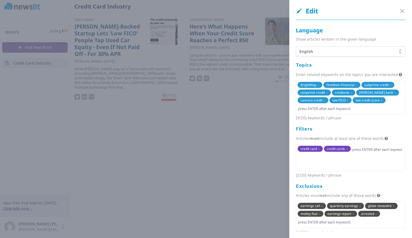
click at [381, 102] on span "x" at bounding box center [382, 100] width 2 height 5
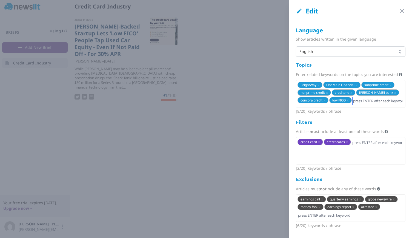
click at [352, 105] on input "text" at bounding box center [377, 101] width 50 height 8
type input "credit score"
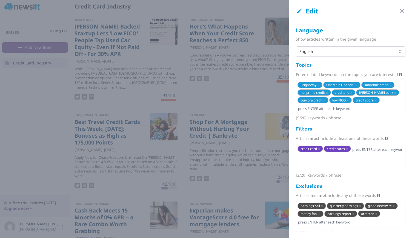
click at [60, 107] on div at bounding box center [206, 119] width 412 height 238
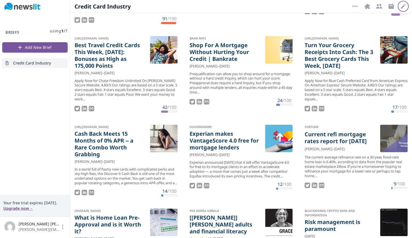
scroll to position [110, 0]
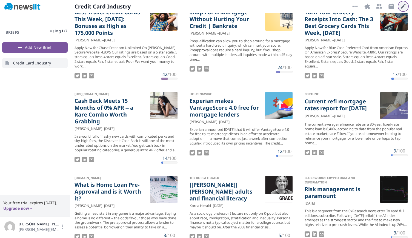
click at [400, 7] on button "Edit" at bounding box center [403, 6] width 9 height 9
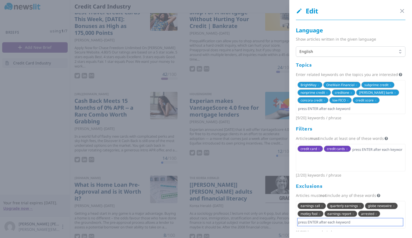
click at [342, 226] on input "text" at bounding box center [349, 222] width 105 height 8
type input "auto"
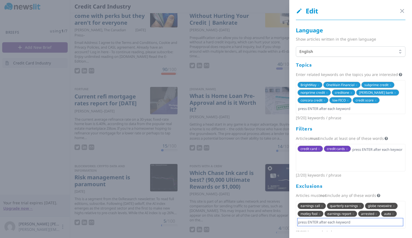
scroll to position [14, 0]
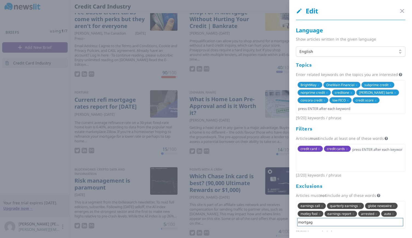
type input "mortgage"
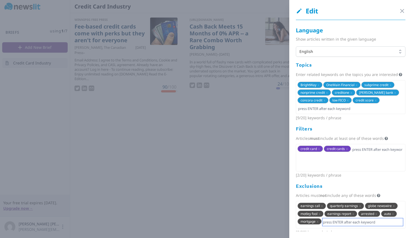
scroll to position [0, 0]
click at [189, 96] on div at bounding box center [206, 119] width 412 height 238
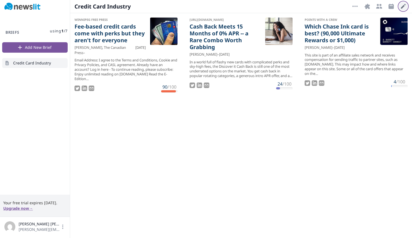
click at [404, 5] on icon "button" at bounding box center [403, 6] width 5 height 5
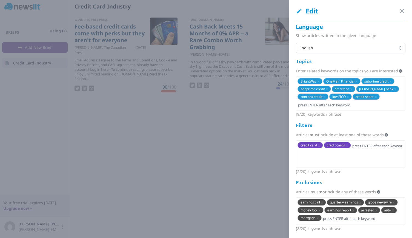
scroll to position [8, 0]
click at [370, 215] on input "text" at bounding box center [362, 218] width 81 height 8
type input "[DOMAIN_NAME]"
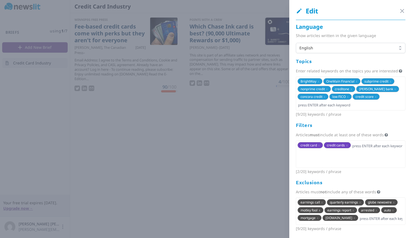
click at [320, 209] on span "x" at bounding box center [319, 210] width 2 height 5
click at [255, 145] on div at bounding box center [206, 119] width 412 height 238
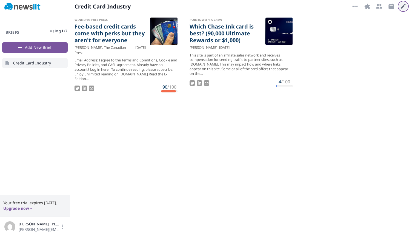
click at [400, 7] on button "Edit" at bounding box center [403, 6] width 9 height 9
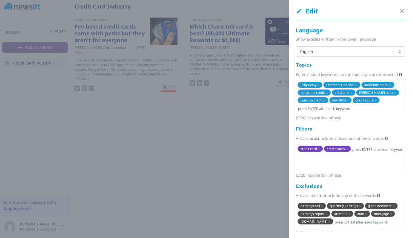
click at [350, 216] on span "x" at bounding box center [349, 213] width 2 height 5
drag, startPoint x: 377, startPoint y: 217, endPoint x: 351, endPoint y: 229, distance: 27.9
click at [344, 216] on span "x" at bounding box center [343, 213] width 2 height 5
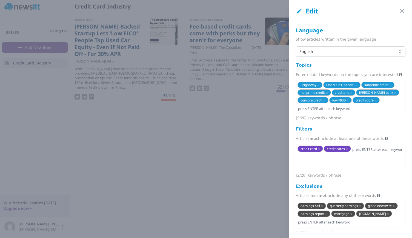
click at [352, 216] on span "x" at bounding box center [351, 213] width 2 height 5
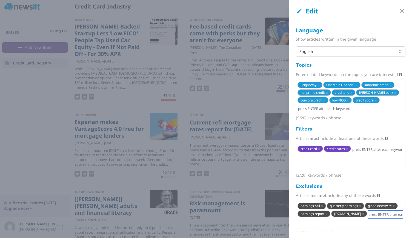
click at [368, 218] on input "text" at bounding box center [385, 214] width 35 height 8
type input "mortgage"
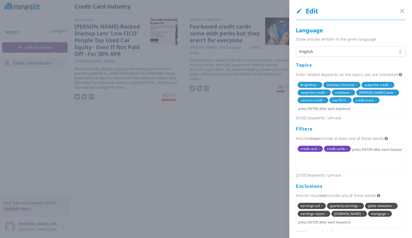
click at [387, 216] on span "x" at bounding box center [388, 213] width 2 height 5
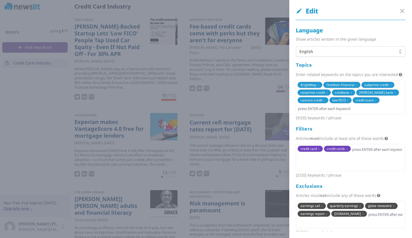
click at [72, 121] on div at bounding box center [206, 119] width 412 height 238
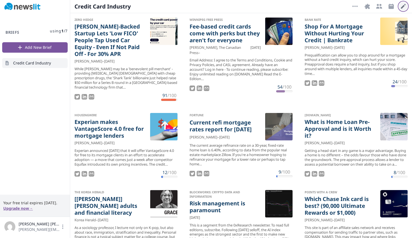
click at [403, 8] on icon "button" at bounding box center [403, 6] width 7 height 7
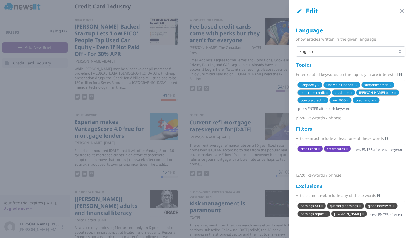
click at [375, 102] on span "x" at bounding box center [376, 100] width 2 height 5
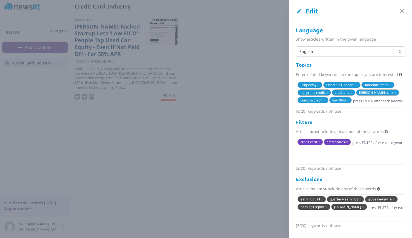
click at [346, 144] on span "x" at bounding box center [347, 141] width 2 height 5
click at [393, 201] on span "x" at bounding box center [394, 199] width 2 height 5
click at [252, 137] on div at bounding box center [206, 119] width 412 height 238
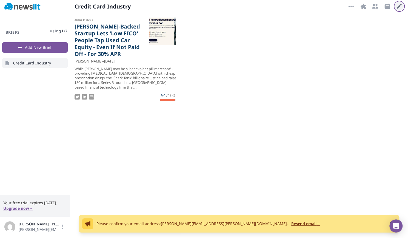
click at [401, 7] on icon "button" at bounding box center [399, 6] width 7 height 7
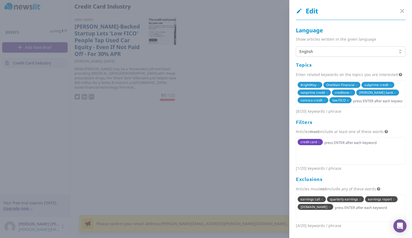
click at [348, 98] on span "x" at bounding box center [348, 100] width 2 height 5
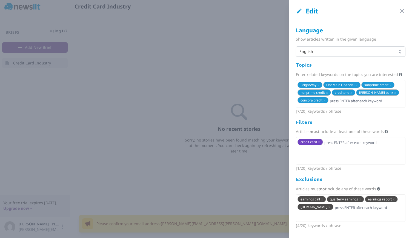
click at [343, 102] on input "text" at bounding box center [366, 101] width 74 height 8
type input "launch new credit card"
type input "new credit card"
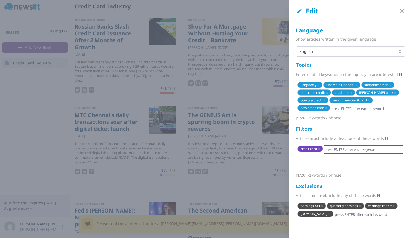
click at [355, 153] on input "text" at bounding box center [363, 149] width 79 height 8
type input "u.s."
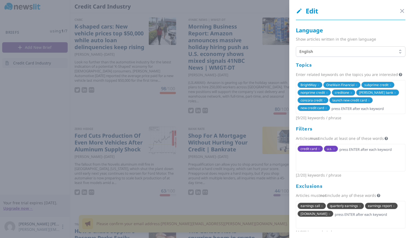
click at [61, 127] on div at bounding box center [206, 119] width 412 height 238
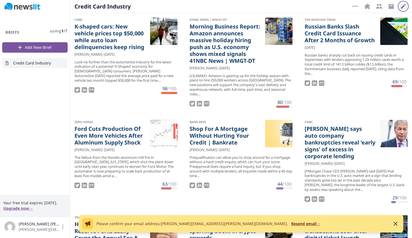
click at [402, 9] on icon "button" at bounding box center [403, 6] width 7 height 7
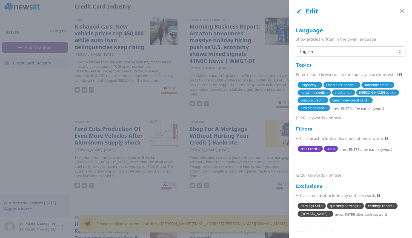
click at [333, 151] on span "x" at bounding box center [334, 148] width 2 height 5
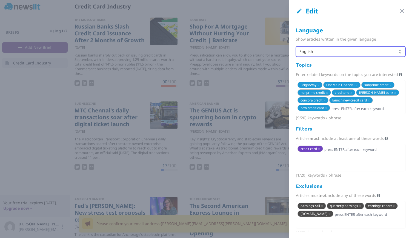
click at [322, 51] on span "English" at bounding box center [346, 51] width 95 height 5
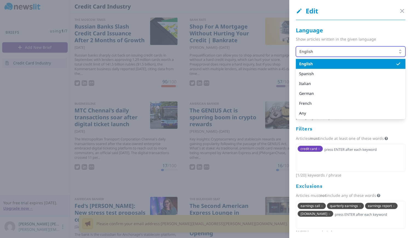
click at [322, 51] on span "English" at bounding box center [346, 51] width 95 height 5
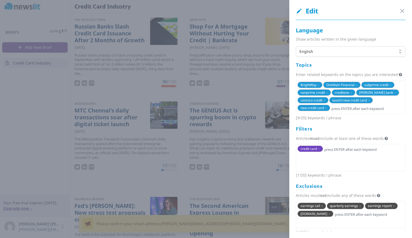
click at [324, 73] on span "Enter related keywords on the topics you are interested" at bounding box center [347, 74] width 102 height 5
click at [398, 76] on icon at bounding box center [400, 75] width 5 height 4
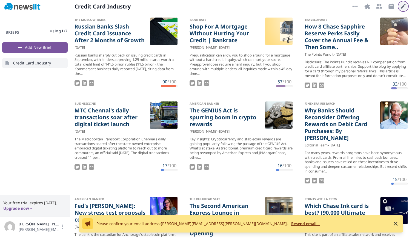
click at [400, 7] on button "Edit" at bounding box center [403, 6] width 9 height 9
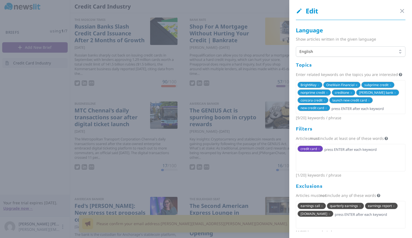
click at [356, 87] on span "x" at bounding box center [356, 84] width 2 height 5
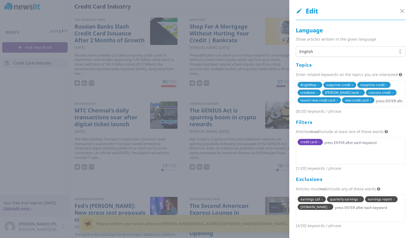
click at [353, 87] on span "x" at bounding box center [352, 84] width 2 height 5
click at [353, 87] on span "x" at bounding box center [353, 84] width 2 height 5
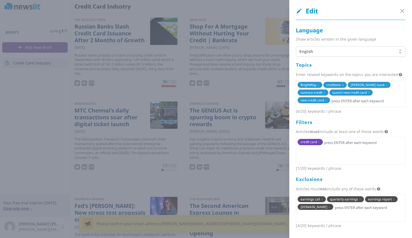
click at [342, 87] on span "x" at bounding box center [343, 84] width 2 height 5
click at [361, 87] on span "x" at bounding box center [362, 84] width 2 height 5
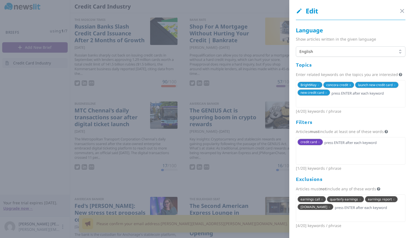
click at [349, 87] on span "x" at bounding box center [350, 84] width 2 height 5
click at [350, 97] on input "text" at bounding box center [349, 93] width 105 height 8
type input "credit cards"
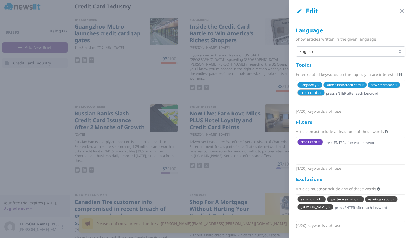
drag, startPoint x: 373, startPoint y: 100, endPoint x: 370, endPoint y: 102, distance: 3.2
click at [373, 97] on input "text" at bounding box center [363, 93] width 77 height 8
type input "credit card"
type input "debit card"
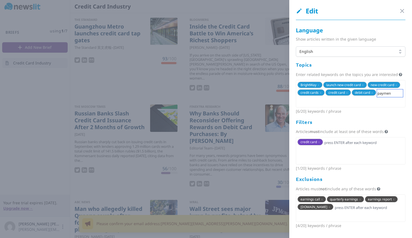
type input "payment"
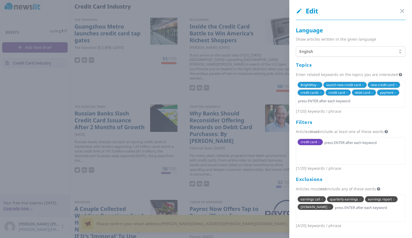
click at [56, 133] on div at bounding box center [206, 119] width 412 height 238
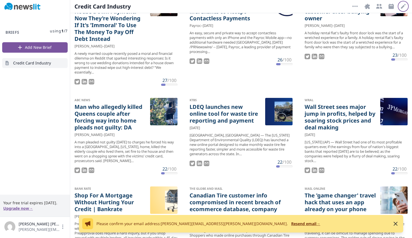
scroll to position [219, 0]
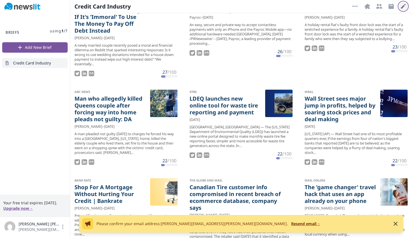
click at [403, 8] on icon "button" at bounding box center [403, 6] width 7 height 7
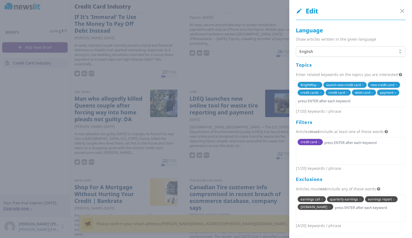
click at [394, 95] on span "x" at bounding box center [395, 92] width 2 height 5
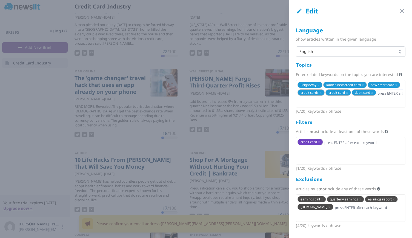
scroll to position [110, 0]
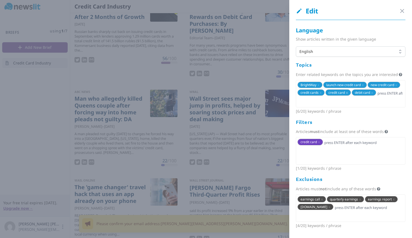
click at [348, 91] on span "x" at bounding box center [347, 92] width 2 height 5
click at [367, 97] on input "text" at bounding box center [376, 93] width 52 height 8
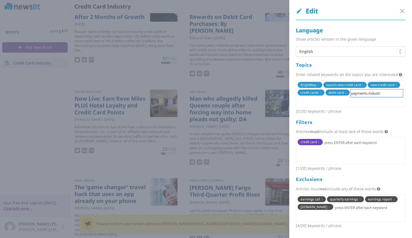
type input "payments industry"
click at [383, 95] on span "x" at bounding box center [384, 92] width 2 height 5
click at [350, 97] on input "text" at bounding box center [376, 93] width 52 height 8
type input "fintech"
click at [326, 141] on input "text" at bounding box center [363, 143] width 79 height 8
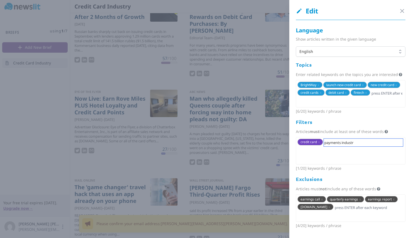
type input "payments industry"
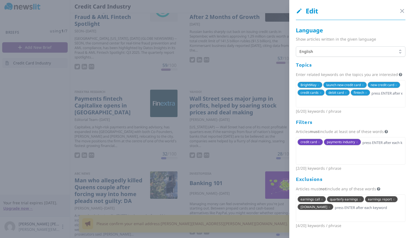
scroll to position [192, 0]
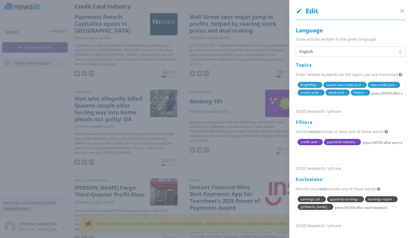
click at [20, 88] on div at bounding box center [206, 119] width 412 height 238
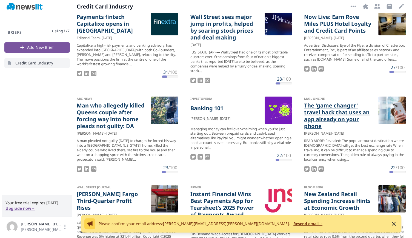
scroll to position [219, 0]
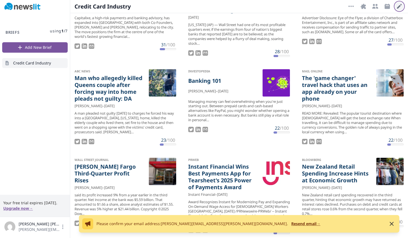
click at [398, 5] on icon "button" at bounding box center [399, 6] width 7 height 7
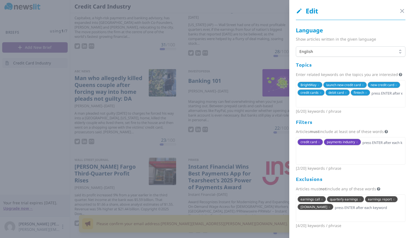
click at [343, 215] on div "earnings call x quarterly earnings x earnings report x [DOMAIN_NAME] x" at bounding box center [351, 207] width 110 height 27
type input "crime"
click at [67, 130] on div at bounding box center [206, 119] width 412 height 238
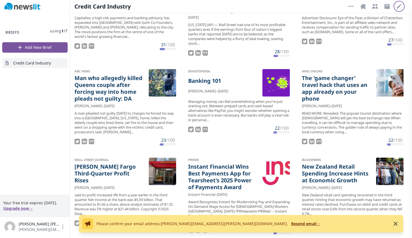
scroll to position [214, 0]
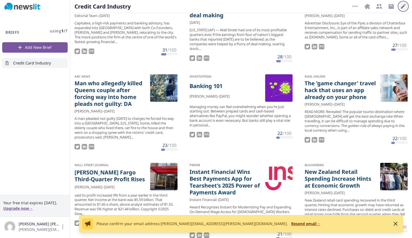
click at [403, 6] on icon "button" at bounding box center [403, 6] width 5 height 5
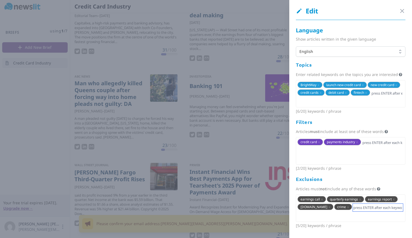
click at [368, 208] on input "text" at bounding box center [378, 207] width 50 height 8
type input "allegedly"
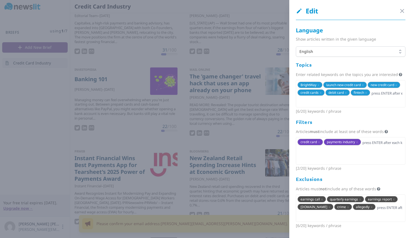
click at [33, 126] on div at bounding box center [206, 119] width 412 height 238
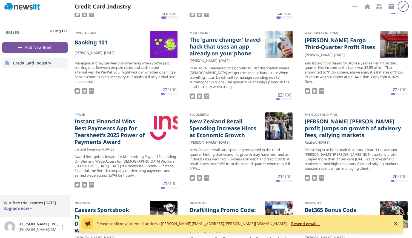
scroll to position [269, 0]
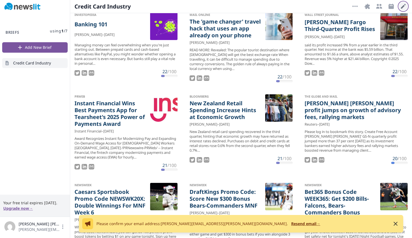
click at [404, 8] on icon "button" at bounding box center [403, 6] width 7 height 7
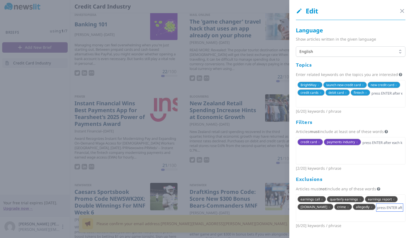
click at [376, 207] on input "text" at bounding box center [389, 207] width 27 height 8
type input "quarter profit"
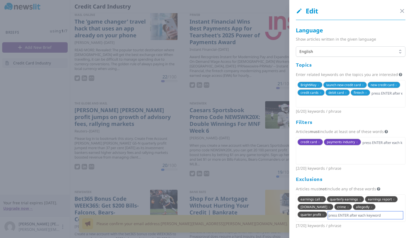
scroll to position [187, 0]
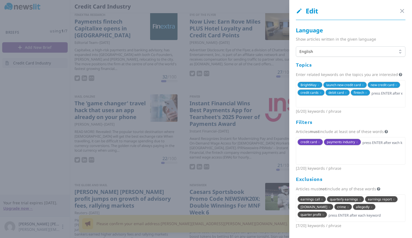
drag, startPoint x: 44, startPoint y: 147, endPoint x: 45, endPoint y: 165, distance: 17.8
click at [44, 147] on div at bounding box center [206, 119] width 412 height 238
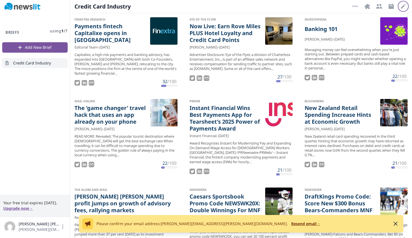
scroll to position [132, 0]
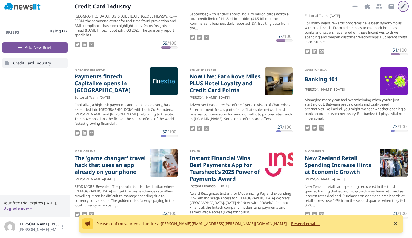
click at [404, 5] on icon "button" at bounding box center [403, 6] width 5 height 5
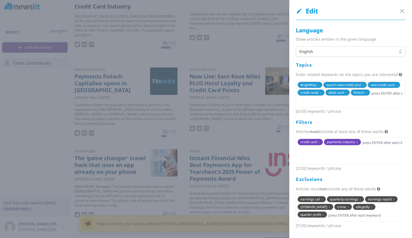
click at [357, 142] on span "x" at bounding box center [357, 141] width 2 height 5
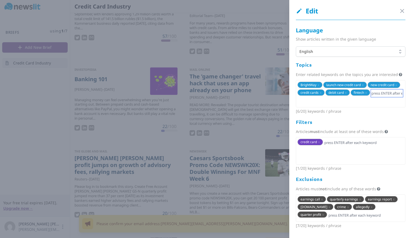
click at [371, 97] on input "text" at bounding box center [387, 93] width 32 height 8
click at [342, 141] on input "text" at bounding box center [363, 143] width 79 height 8
type input "credit card industry"
click at [321, 93] on span "x" at bounding box center [321, 92] width 2 height 5
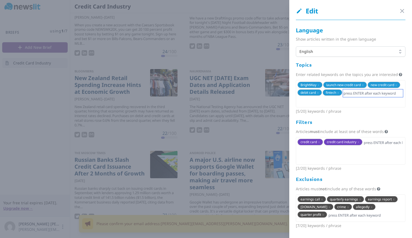
scroll to position [45, 0]
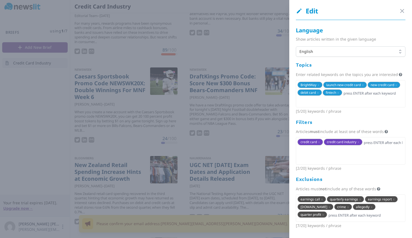
click at [322, 92] on span "debit card x" at bounding box center [309, 92] width 24 height 6
click at [319, 93] on span "x" at bounding box center [318, 92] width 2 height 5
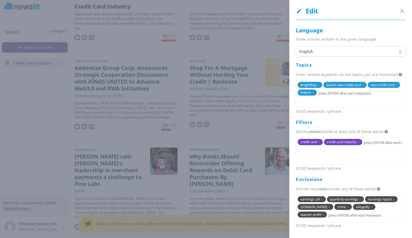
click at [363, 85] on span "x" at bounding box center [363, 84] width 2 height 5
click at [377, 89] on input "text" at bounding box center [390, 86] width 26 height 8
type input "credit card launch"
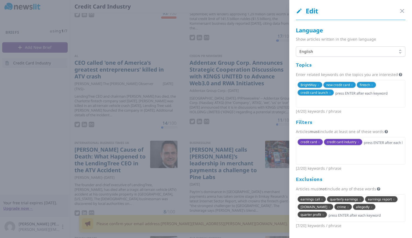
click at [27, 138] on div at bounding box center [206, 119] width 412 height 238
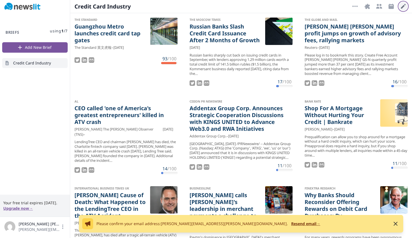
click at [404, 7] on icon "button" at bounding box center [403, 6] width 7 height 7
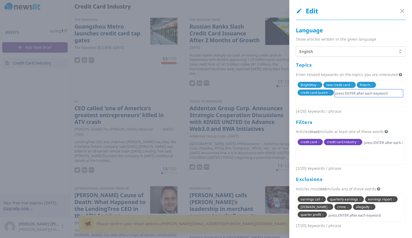
click at [351, 93] on input "text" at bounding box center [369, 93] width 68 height 8
type input "a"
type input "American credit card"
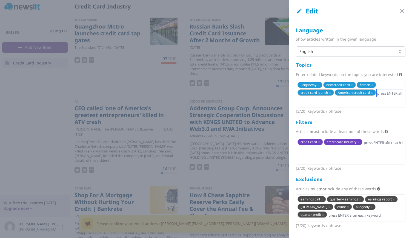
click at [377, 97] on input "text" at bounding box center [390, 93] width 26 height 8
click at [358, 141] on span "x" at bounding box center [358, 141] width 2 height 5
click at [352, 141] on input "text" at bounding box center [363, 143] width 79 height 8
type input "U.S. Credit Card"
click at [318, 141] on span "x" at bounding box center [319, 141] width 2 height 5
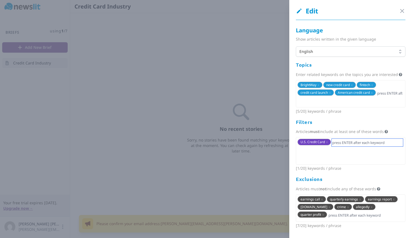
click at [340, 142] on input "text" at bounding box center [367, 143] width 71 height 8
type input "credit cards"
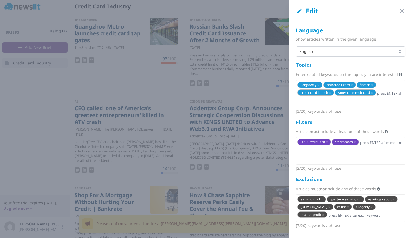
click at [37, 141] on div at bounding box center [206, 119] width 412 height 238
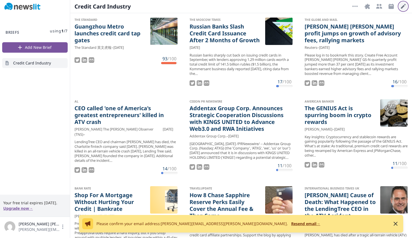
click at [404, 5] on icon "button" at bounding box center [403, 6] width 7 height 7
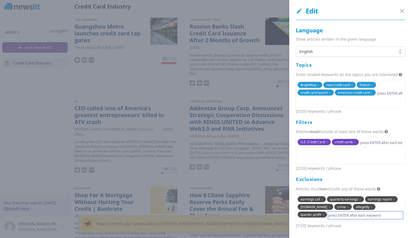
click at [335, 218] on input "text" at bounding box center [365, 215] width 75 height 8
type input "cision pr newswire"
click at [57, 121] on div at bounding box center [206, 119] width 412 height 238
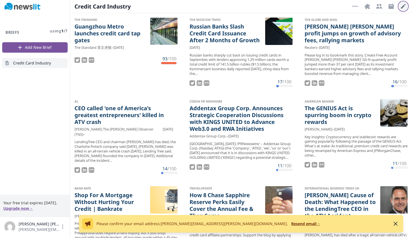
click at [403, 4] on icon "button" at bounding box center [403, 6] width 7 height 7
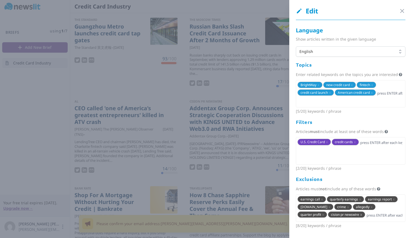
click at [360, 213] on span "x" at bounding box center [361, 214] width 2 height 5
click at [331, 214] on input "text" at bounding box center [365, 215] width 75 height 8
type input "pr newswire"
click at [47, 112] on div at bounding box center [206, 119] width 412 height 238
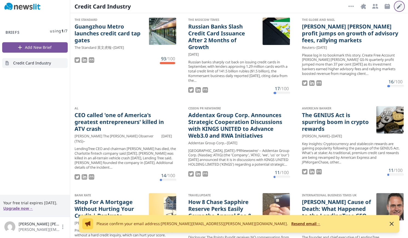
click at [397, 6] on icon "button" at bounding box center [399, 6] width 7 height 7
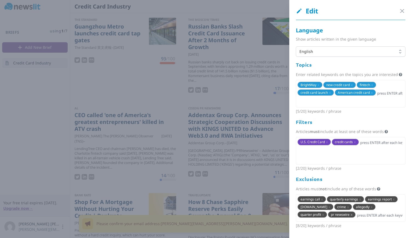
click at [350, 214] on span "x" at bounding box center [351, 214] width 2 height 5
type input "cision"
click at [63, 128] on div at bounding box center [206, 119] width 412 height 238
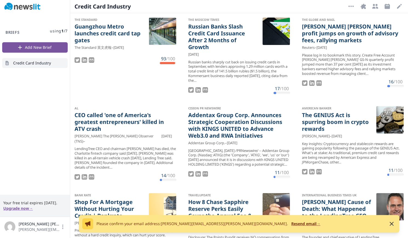
click at [211, 107] on div "Cision PR Newswire" at bounding box center [236, 108] width 97 height 4
click at [210, 105] on div "Cision PR Newswire Addentax Group Corp. Announces Strategic Cooperation Discuss…" at bounding box center [239, 142] width 110 height 81
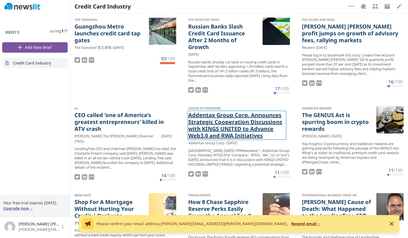
click at [209, 127] on link "Addentax Group Corp. Announces Strategic Cooperation Discussions with KINGS UNI…" at bounding box center [236, 124] width 97 height 27
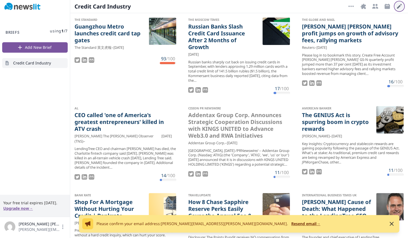
click at [399, 5] on icon "button" at bounding box center [399, 6] width 7 height 7
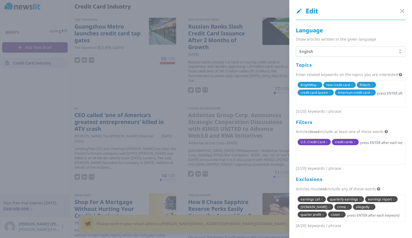
click at [328, 212] on span "cision x" at bounding box center [337, 214] width 18 height 6
click at [341, 214] on span "x" at bounding box center [342, 214] width 2 height 5
click at [328, 213] on input "text" at bounding box center [365, 215] width 75 height 8
type input "[DOMAIN_NAME]"
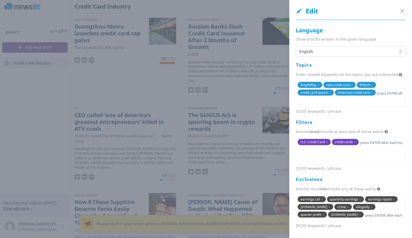
click at [42, 141] on div at bounding box center [206, 119] width 412 height 238
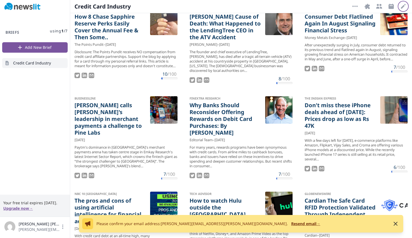
scroll to position [192, 0]
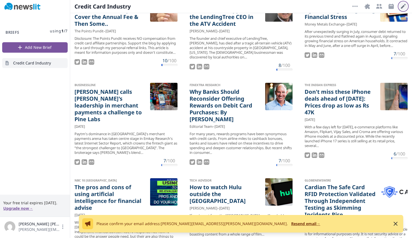
click at [404, 8] on icon "button" at bounding box center [403, 6] width 7 height 7
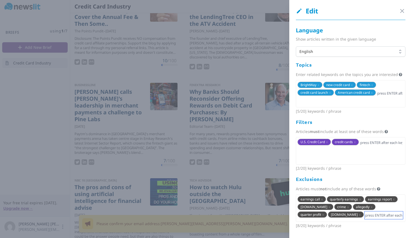
click at [364, 215] on input "text" at bounding box center [383, 215] width 38 height 8
type input "deals"
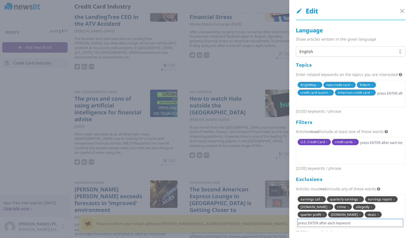
click at [367, 219] on input "text" at bounding box center [349, 223] width 105 height 8
type input "shop"
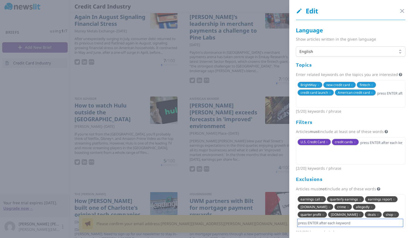
scroll to position [23, 0]
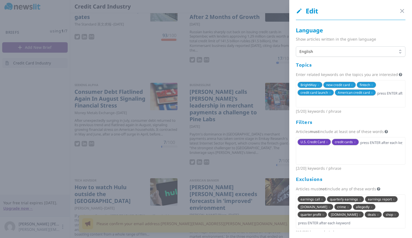
click at [39, 121] on div at bounding box center [206, 119] width 412 height 238
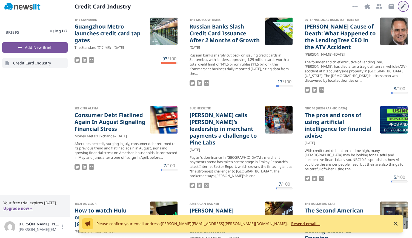
click at [404, 7] on icon "button" at bounding box center [403, 6] width 7 height 7
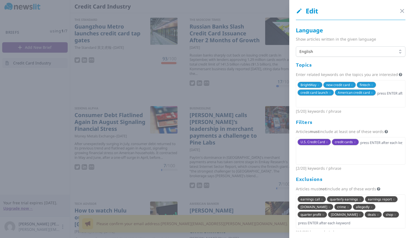
click at [383, 213] on span "shop x" at bounding box center [391, 214] width 16 height 6
click at [394, 214] on span "x" at bounding box center [395, 214] width 2 height 5
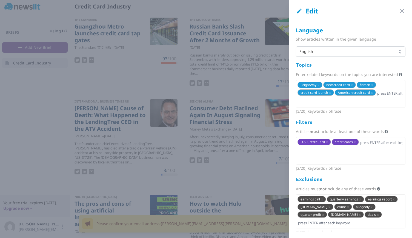
click at [77, 153] on div at bounding box center [206, 119] width 412 height 238
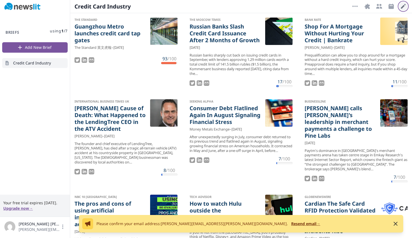
click at [400, 6] on icon "button" at bounding box center [403, 6] width 7 height 7
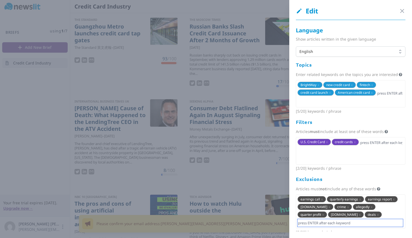
click at [356, 219] on input "text" at bounding box center [349, 223] width 105 height 8
type input "shop"
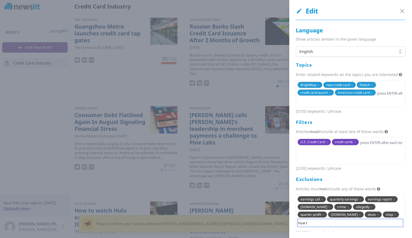
type input "how to"
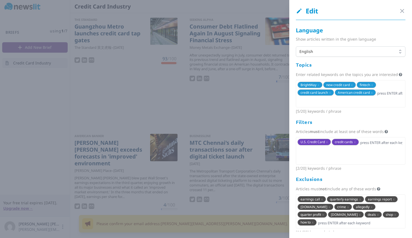
click at [73, 136] on div at bounding box center [206, 119] width 412 height 238
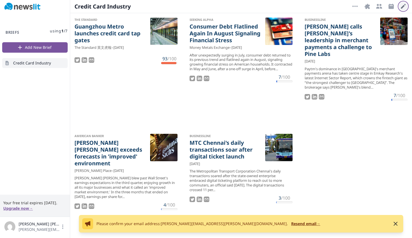
click at [401, 5] on icon "button" at bounding box center [403, 6] width 7 height 7
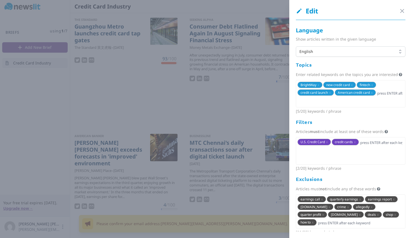
click at [325, 145] on span "U.S. Credit Card x" at bounding box center [313, 142] width 33 height 6
click at [326, 144] on span "x" at bounding box center [327, 141] width 2 height 5
click at [377, 97] on input "text" at bounding box center [390, 93] width 26 height 8
type input "credit cards"
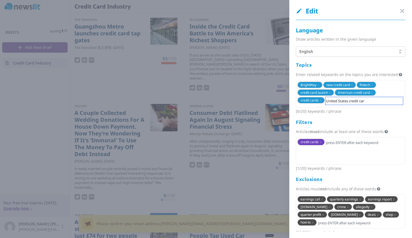
type input "United States credit card"
click at [34, 131] on div at bounding box center [206, 119] width 412 height 238
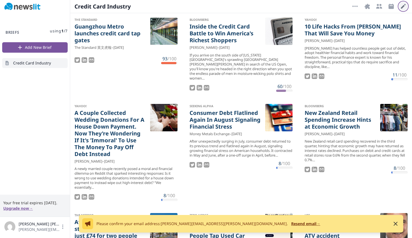
click at [401, 6] on icon "button" at bounding box center [403, 6] width 7 height 7
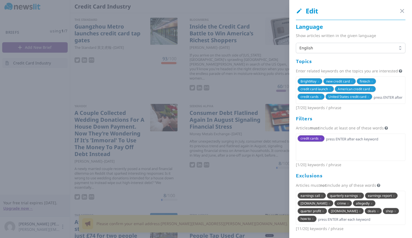
scroll to position [14, 0]
click at [367, 94] on span "x" at bounding box center [368, 96] width 2 height 5
click at [372, 88] on span "x" at bounding box center [372, 89] width 2 height 5
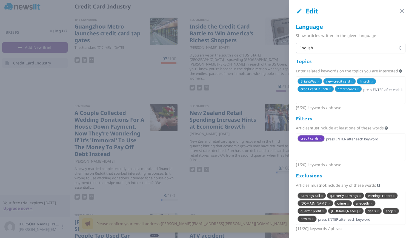
click at [19, 131] on div at bounding box center [206, 119] width 412 height 238
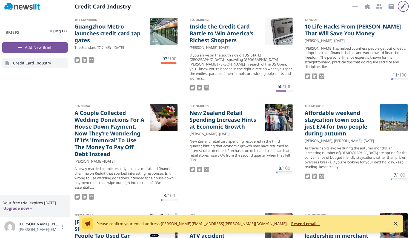
click at [402, 4] on icon "button" at bounding box center [403, 6] width 7 height 7
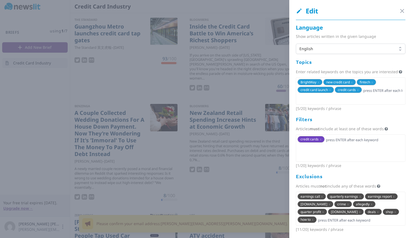
scroll to position [8, 0]
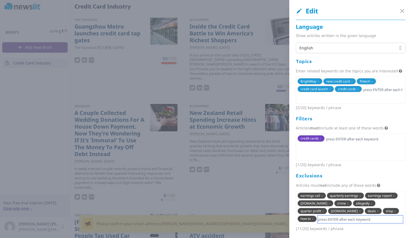
drag, startPoint x: 355, startPoint y: 220, endPoint x: 358, endPoint y: 219, distance: 2.8
click at [356, 220] on input "text" at bounding box center [359, 219] width 85 height 8
type input "hack"
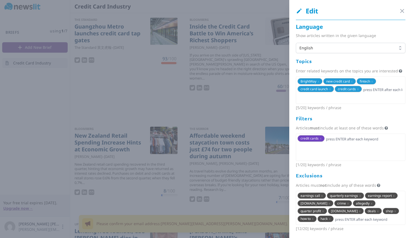
click at [71, 102] on div at bounding box center [206, 119] width 412 height 238
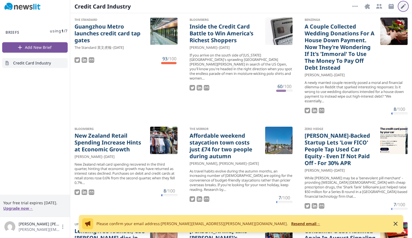
click at [401, 7] on icon "button" at bounding box center [403, 6] width 7 height 7
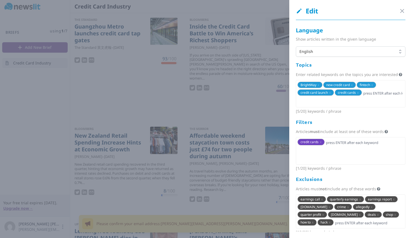
click at [373, 88] on span "fintech x" at bounding box center [366, 85] width 19 height 6
click at [371, 87] on span "x" at bounding box center [372, 84] width 2 height 5
click at [389, 87] on span "x" at bounding box center [389, 84] width 2 height 5
click at [353, 88] on span "new credit card x" at bounding box center [339, 85] width 33 height 6
drag, startPoint x: 351, startPoint y: 90, endPoint x: 351, endPoint y: 95, distance: 5.0
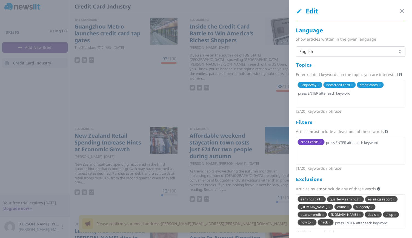
click at [351, 87] on span "x" at bounding box center [352, 84] width 2 height 5
drag, startPoint x: 349, startPoint y: 97, endPoint x: 353, endPoint y: 96, distance: 3.7
click at [349, 97] on div "BrightWay x credit cards x" at bounding box center [351, 93] width 110 height 27
click at [358, 89] on input "text" at bounding box center [377, 86] width 52 height 8
type input "consumer credit"
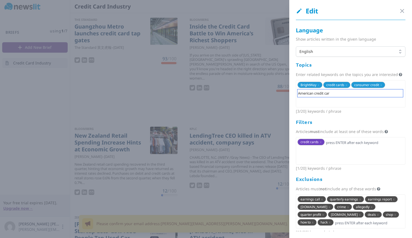
type input "American credit card"
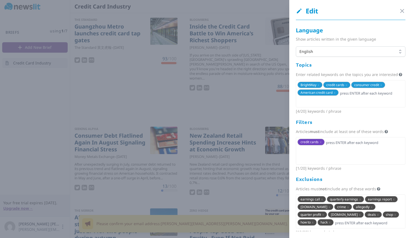
click at [59, 134] on div at bounding box center [206, 119] width 412 height 238
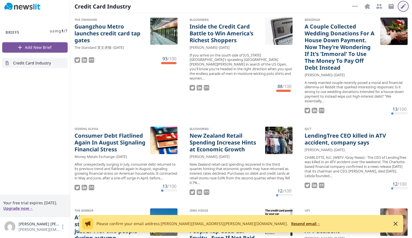
click at [404, 6] on icon "button" at bounding box center [403, 6] width 5 height 5
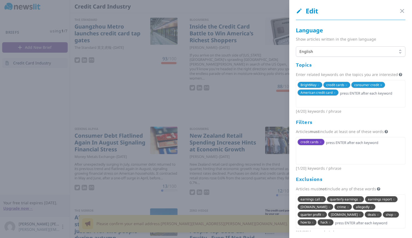
click at [381, 87] on span "x" at bounding box center [381, 84] width 2 height 5
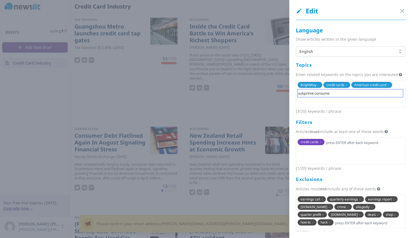
type input "subprime consumer"
type input "r"
type input "prime consumer"
type input "access to credit cards"
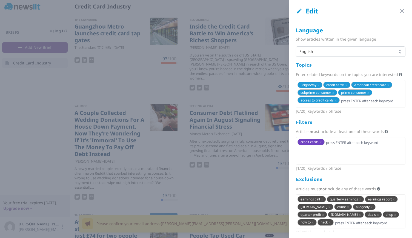
click at [33, 124] on div at bounding box center [206, 119] width 412 height 238
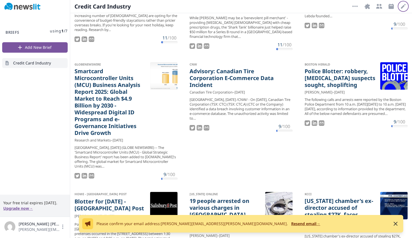
scroll to position [246, 0]
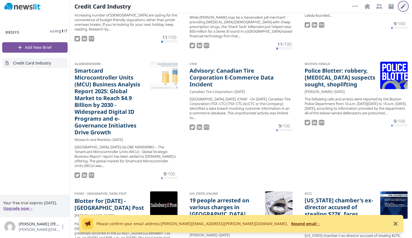
click at [399, 7] on button "Edit" at bounding box center [403, 6] width 9 height 9
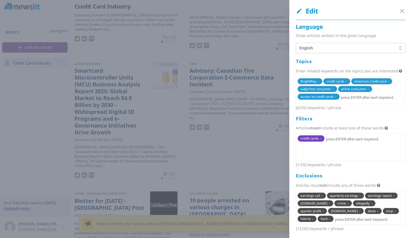
scroll to position [8, 0]
click at [374, 219] on input "text" at bounding box center [368, 219] width 68 height 8
click at [235, 154] on div at bounding box center [206, 119] width 412 height 238
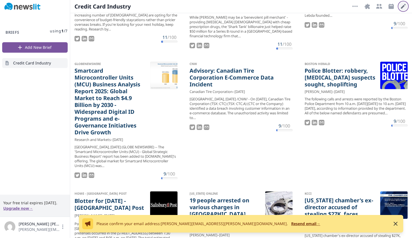
click at [402, 8] on icon "button" at bounding box center [403, 6] width 7 height 7
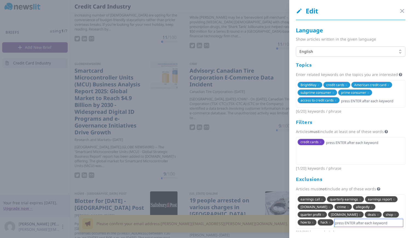
click at [374, 225] on input "text" at bounding box center [368, 223] width 68 height 8
click at [375, 210] on div "earnings call x quarterly earnings x earnings report x [DOMAIN_NAME] x crime x …" at bounding box center [351, 211] width 110 height 34
type input "police"
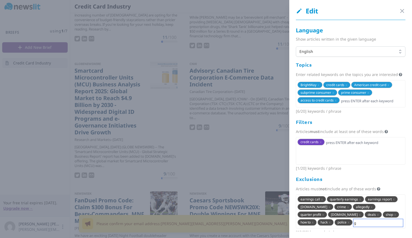
scroll to position [6, 0]
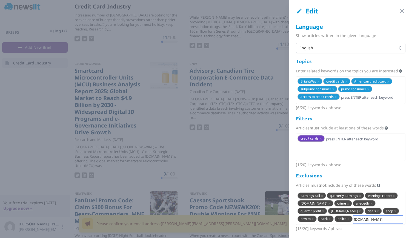
type input "[DOMAIN_NAME]"
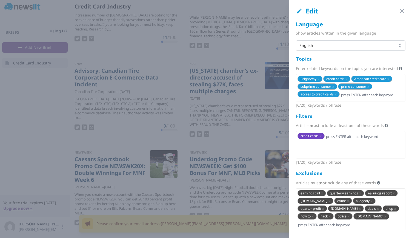
click at [63, 135] on div at bounding box center [206, 119] width 412 height 238
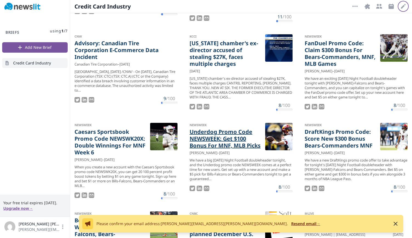
scroll to position [301, 0]
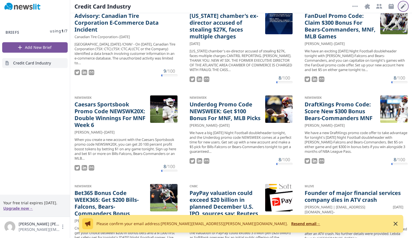
click at [403, 6] on icon "button" at bounding box center [403, 6] width 5 height 5
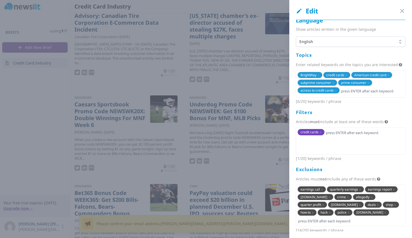
scroll to position [16, 0]
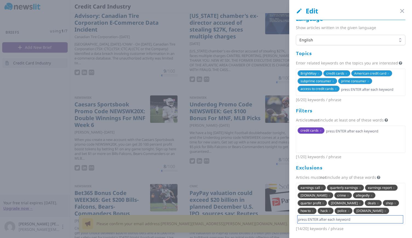
click at [372, 222] on input "text" at bounding box center [349, 219] width 105 height 8
type input "promo"
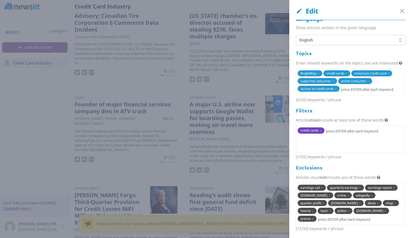
click at [54, 150] on div at bounding box center [206, 119] width 412 height 238
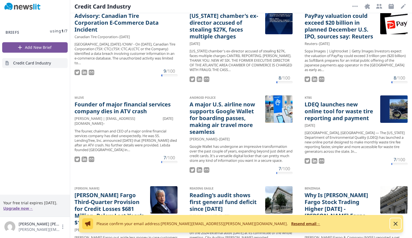
click at [394, 224] on icon "button" at bounding box center [395, 223] width 7 height 7
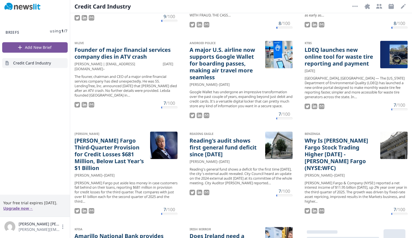
scroll to position [356, 0]
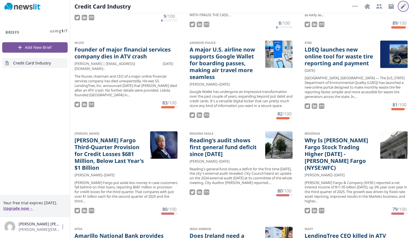
click at [404, 6] on icon "button" at bounding box center [403, 6] width 5 height 5
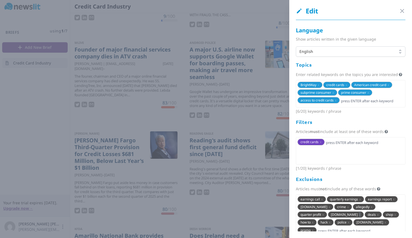
click at [382, 207] on div "earnings call x quarterly earnings x earnings report x [DOMAIN_NAME] x crime x …" at bounding box center [351, 215] width 110 height 42
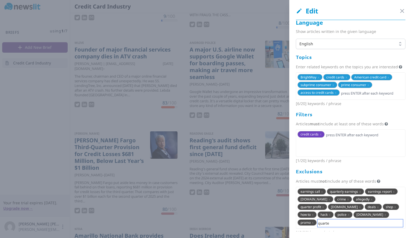
type input "quarter"
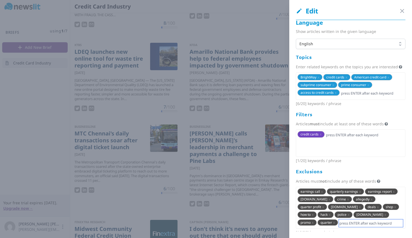
scroll to position [261, 0]
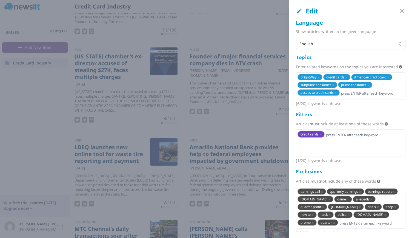
click at [43, 137] on div at bounding box center [206, 119] width 412 height 238
